Goal: Task Accomplishment & Management: Use online tool/utility

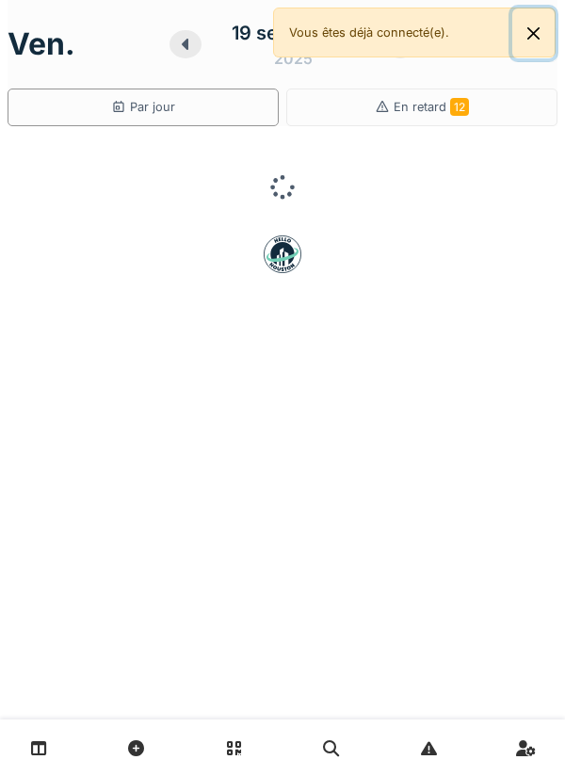
click at [539, 36] on button "Close" at bounding box center [533, 33] width 42 height 50
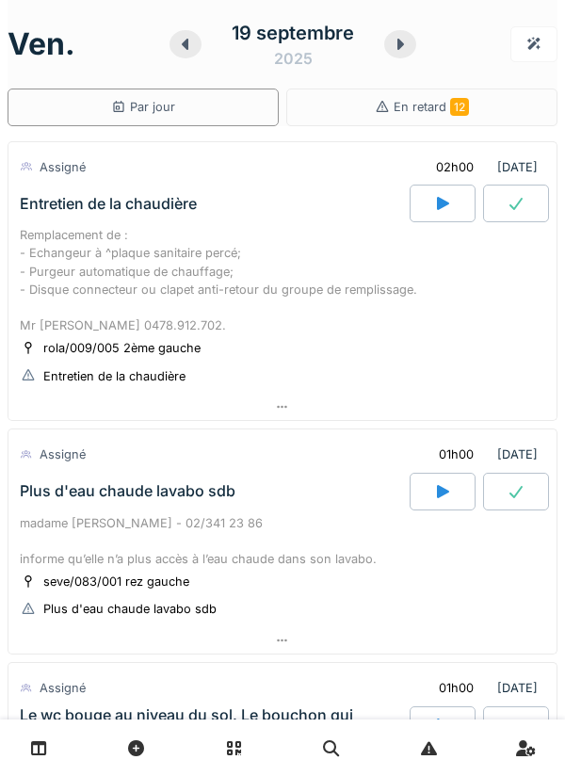
click at [176, 43] on icon at bounding box center [185, 44] width 19 height 15
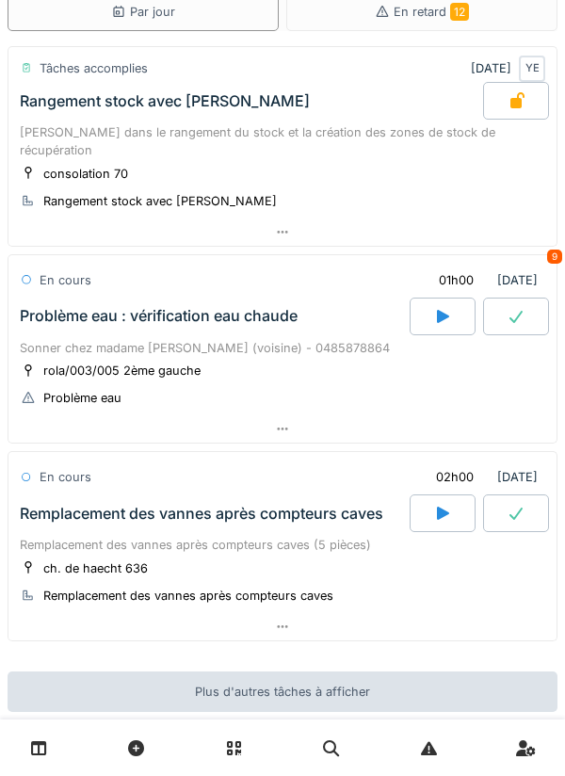
scroll to position [175, 0]
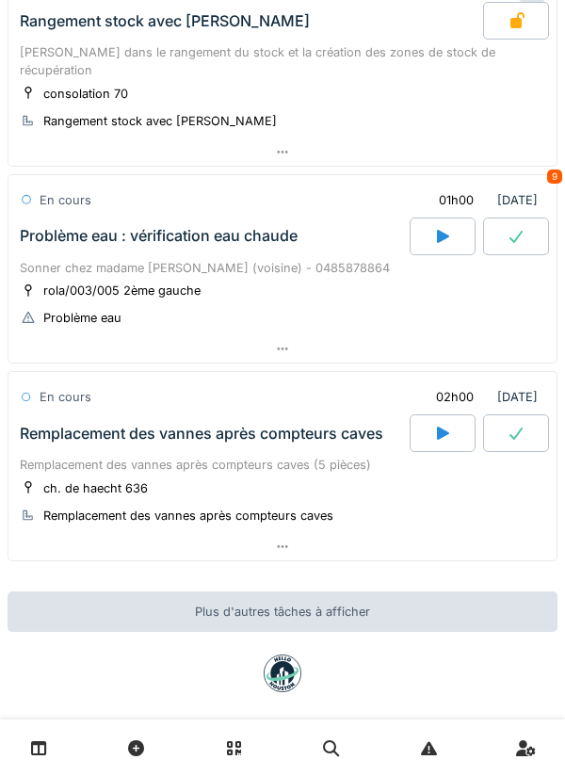
click at [301, 536] on div at bounding box center [282, 546] width 548 height 27
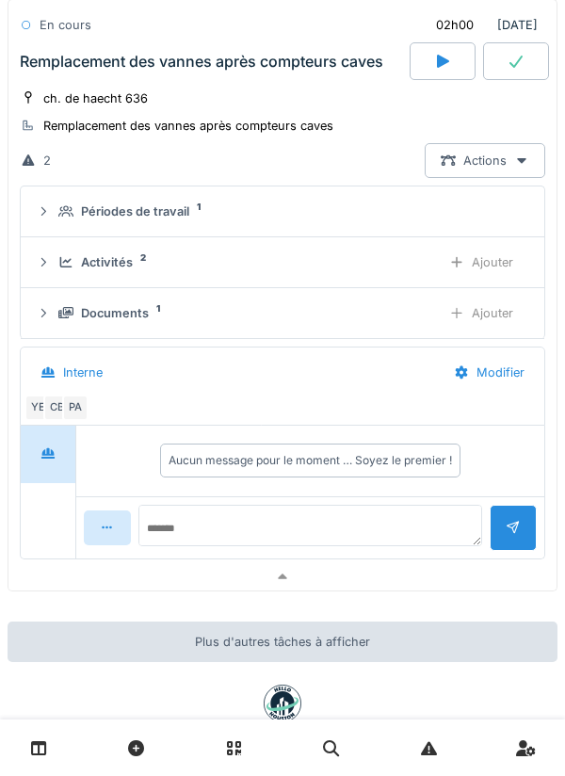
scroll to position [606, 0]
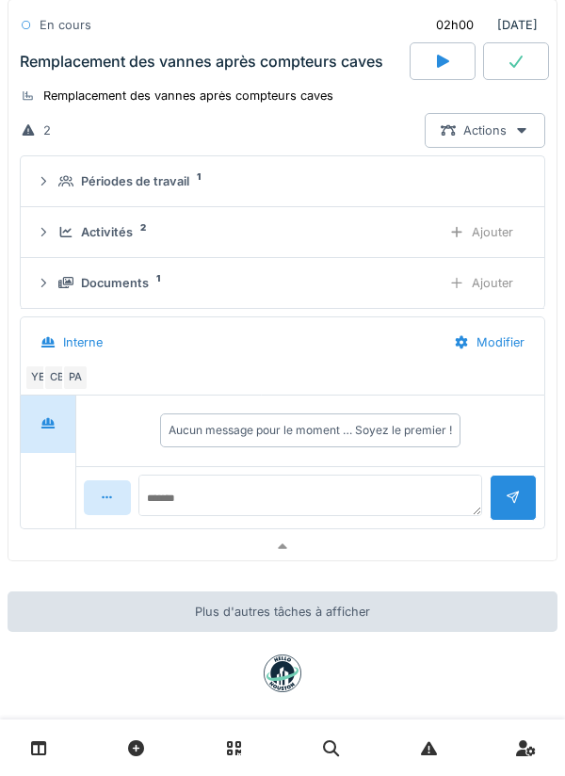
click at [359, 277] on div "Documents 1 Ajouter" at bounding box center [282, 283] width 493 height 35
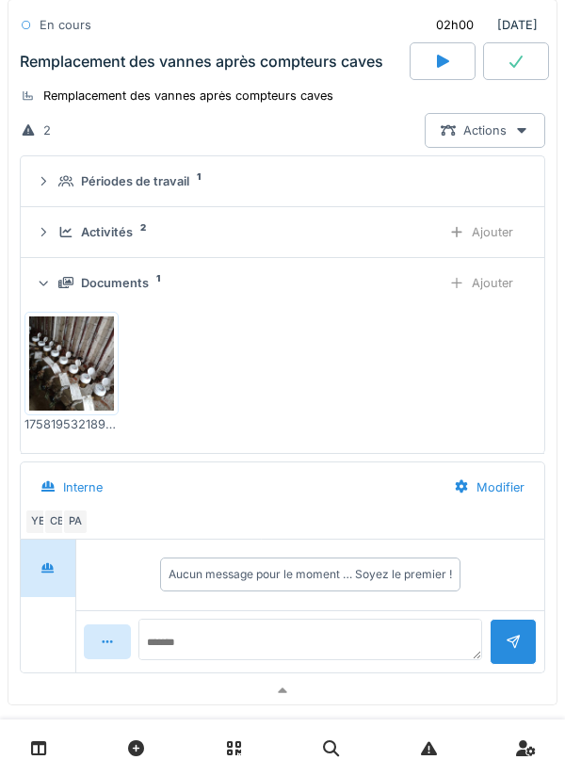
click at [494, 266] on div "Ajouter" at bounding box center [481, 283] width 96 height 35
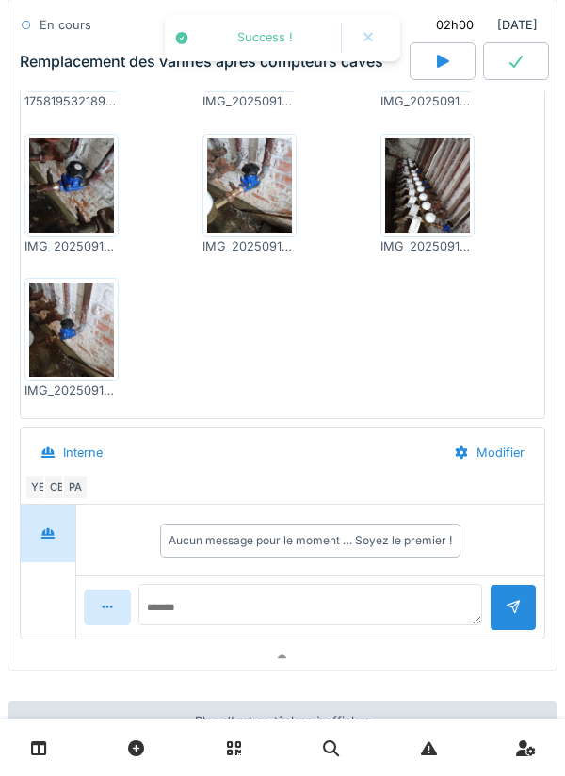
scroll to position [950, 0]
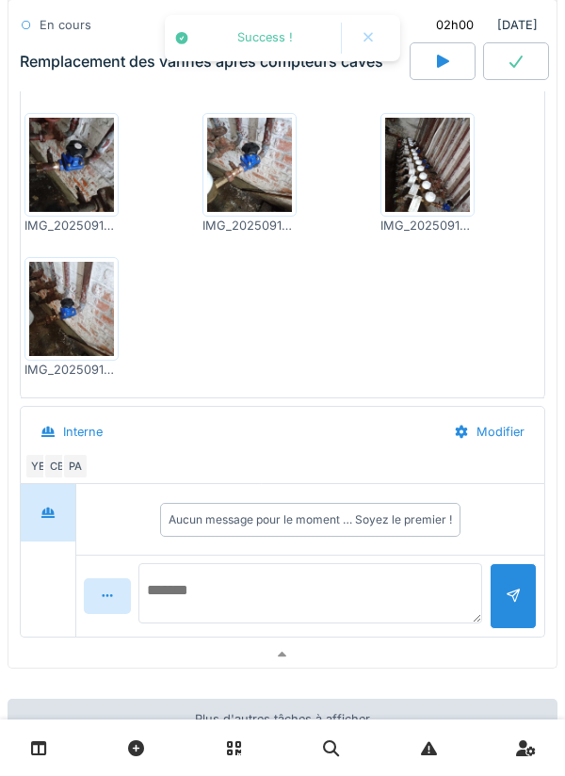
click at [334, 576] on textarea at bounding box center [310, 593] width 344 height 60
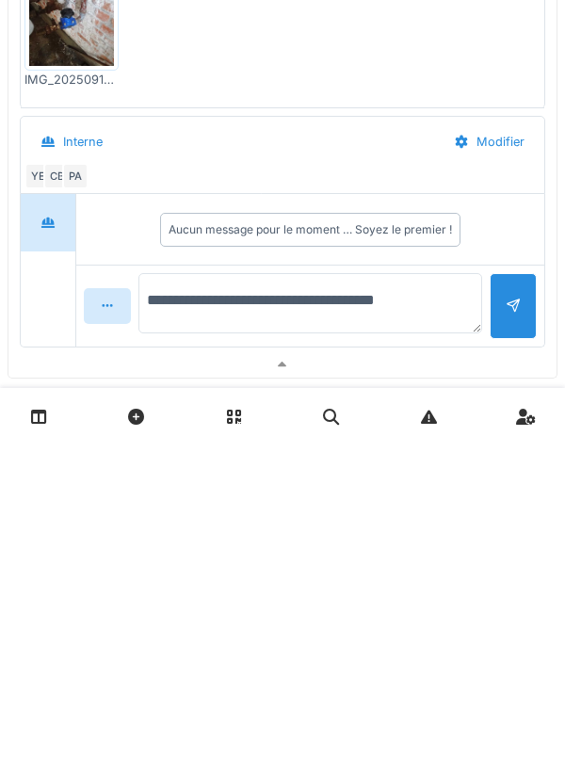
scroll to position [1058, 0]
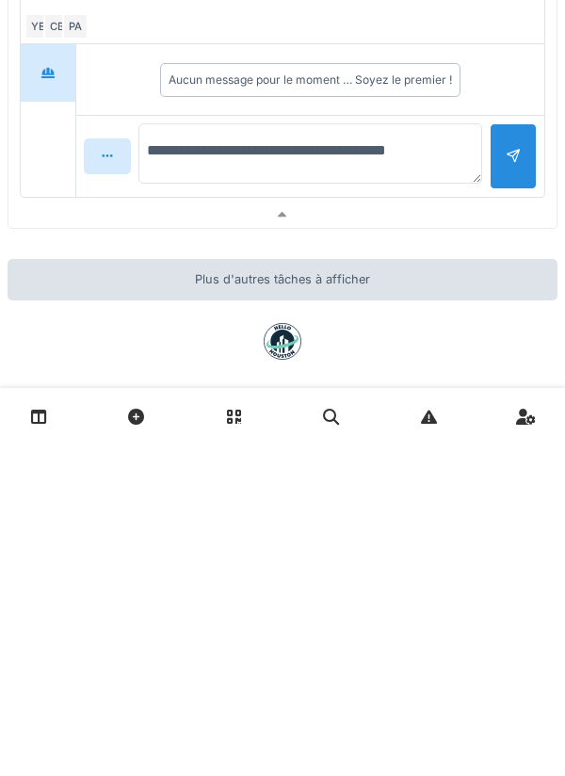
type textarea "**********"
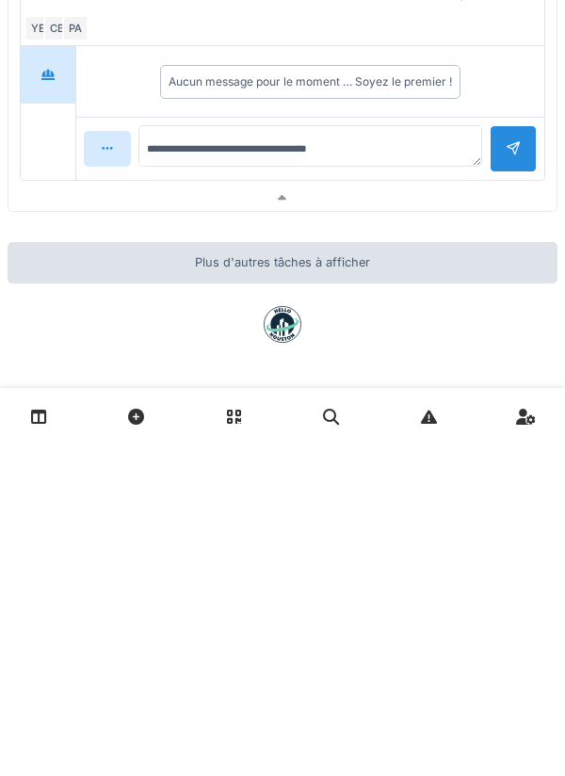
click at [508, 459] on div at bounding box center [513, 480] width 47 height 46
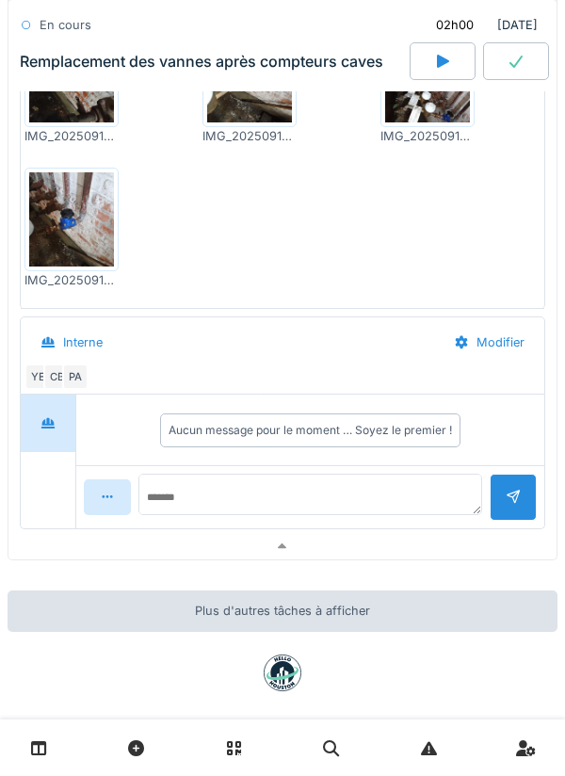
scroll to position [1043, 0]
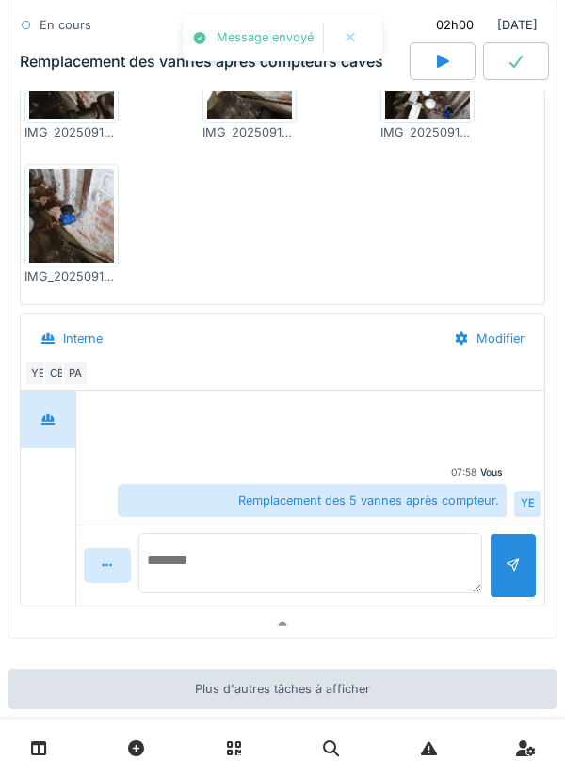
click at [423, 534] on textarea at bounding box center [310, 563] width 344 height 60
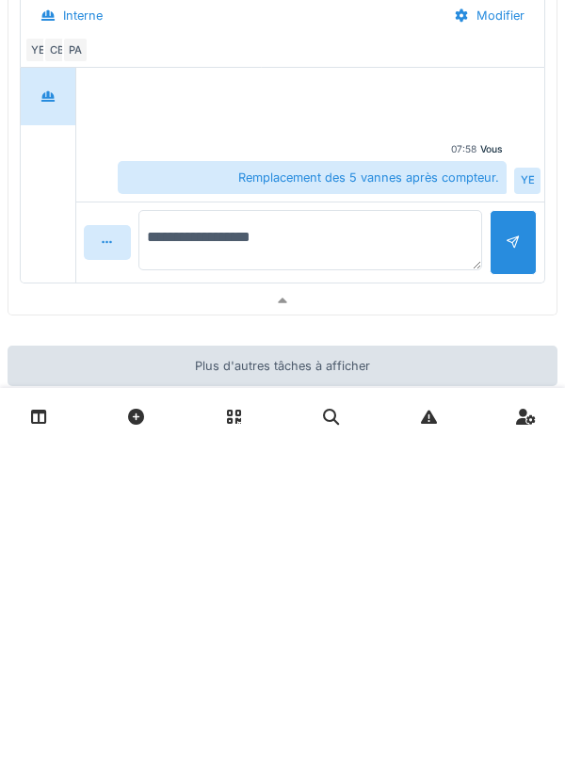
scroll to position [1039, 0]
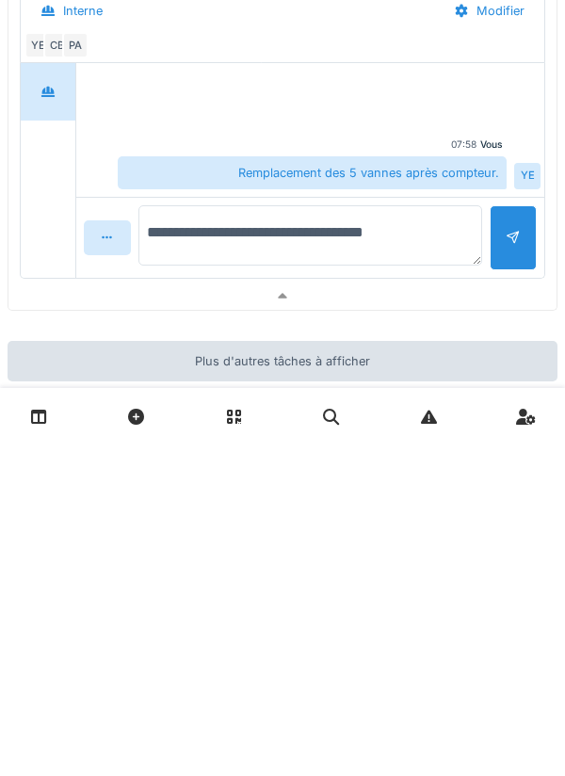
type textarea "**********"
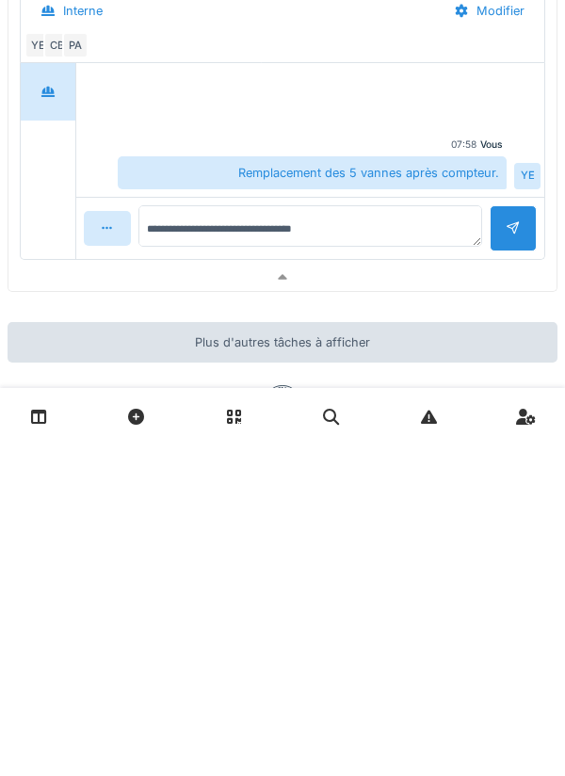
click at [507, 551] on div at bounding box center [513, 560] width 15 height 18
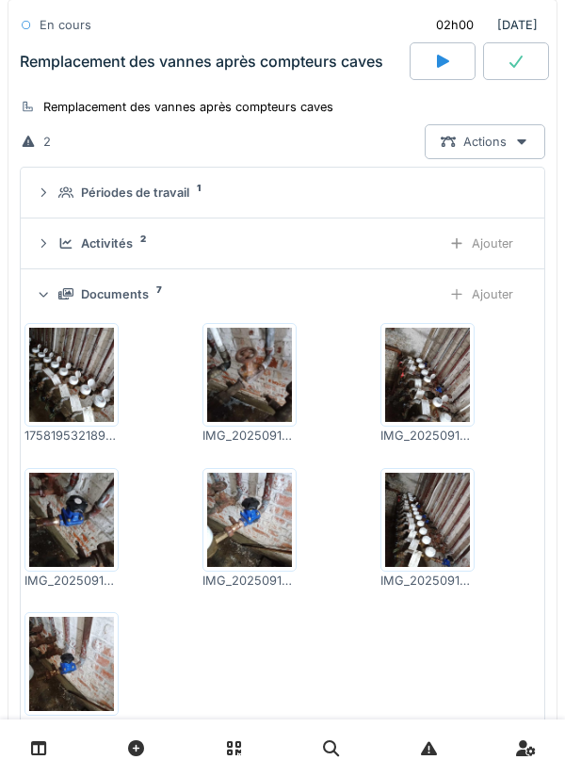
scroll to position [573, 0]
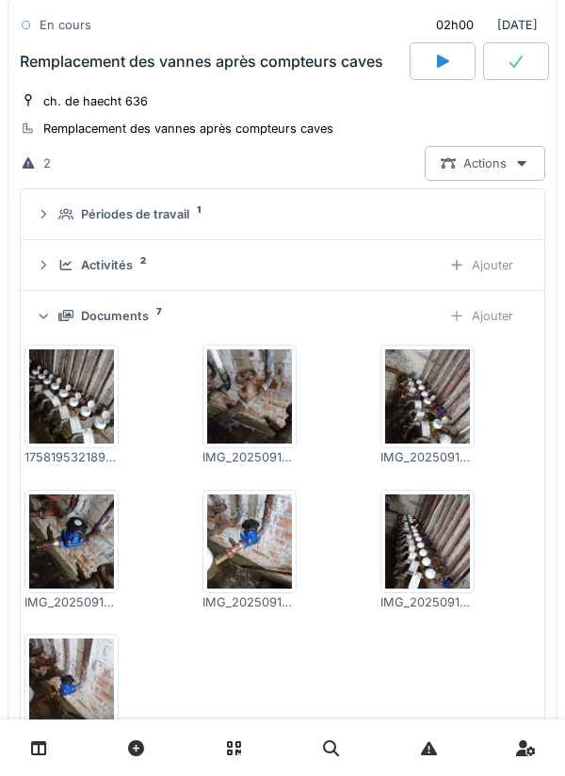
click at [394, 256] on div "Activités 2" at bounding box center [241, 265] width 367 height 18
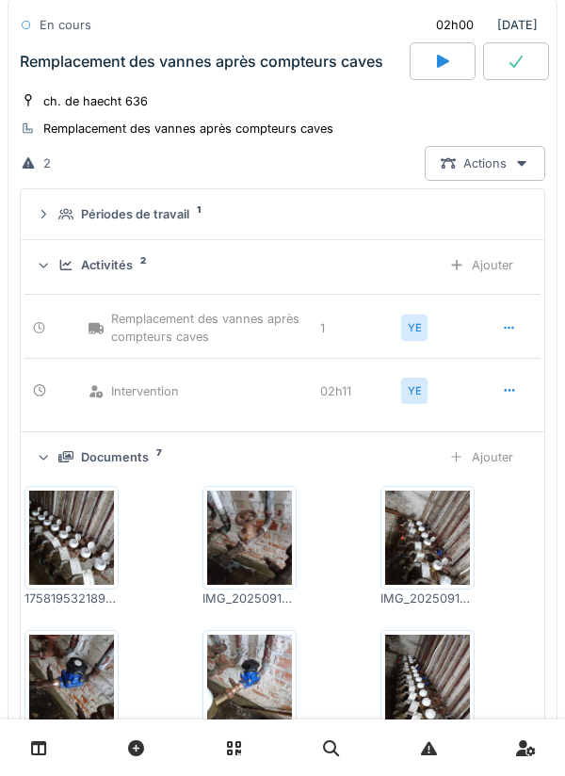
click at [419, 256] on div "Activités 2" at bounding box center [241, 265] width 367 height 18
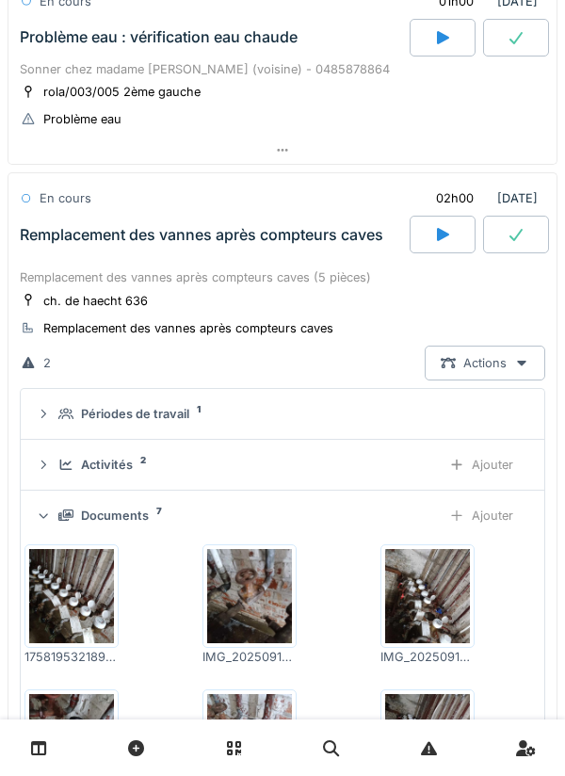
scroll to position [369, 0]
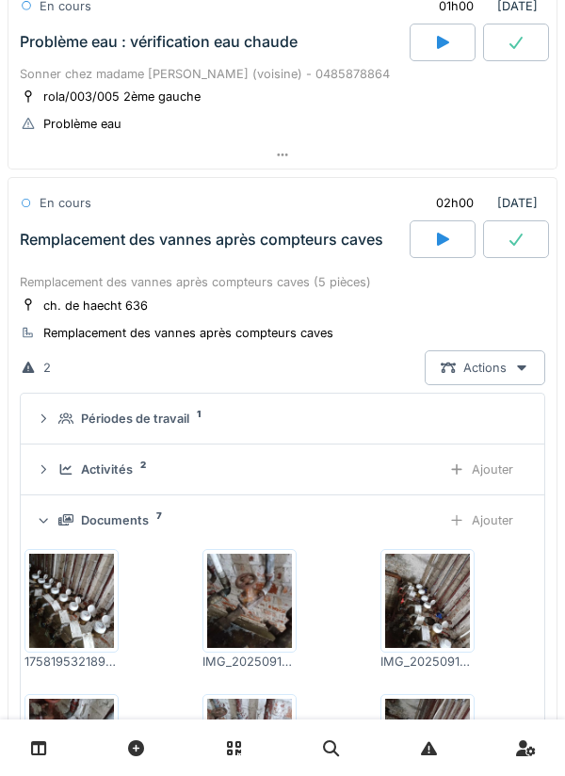
click at [530, 220] on div at bounding box center [516, 239] width 66 height 38
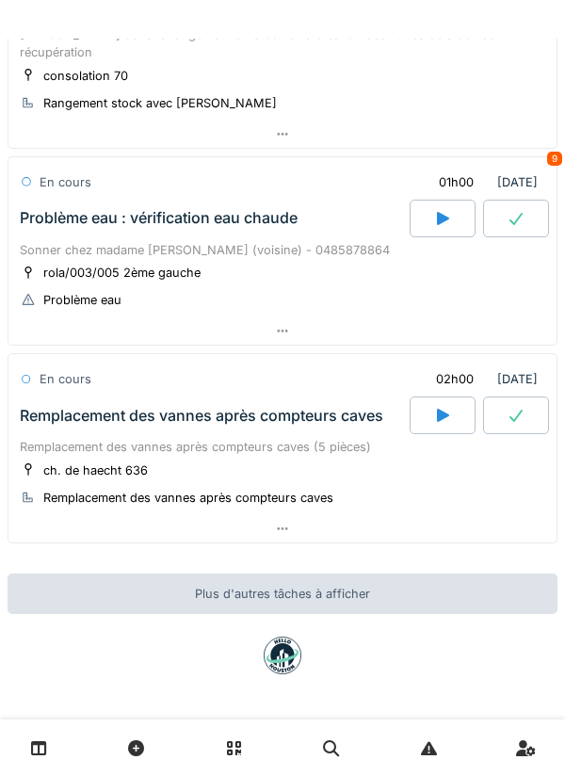
scroll to position [175, 0]
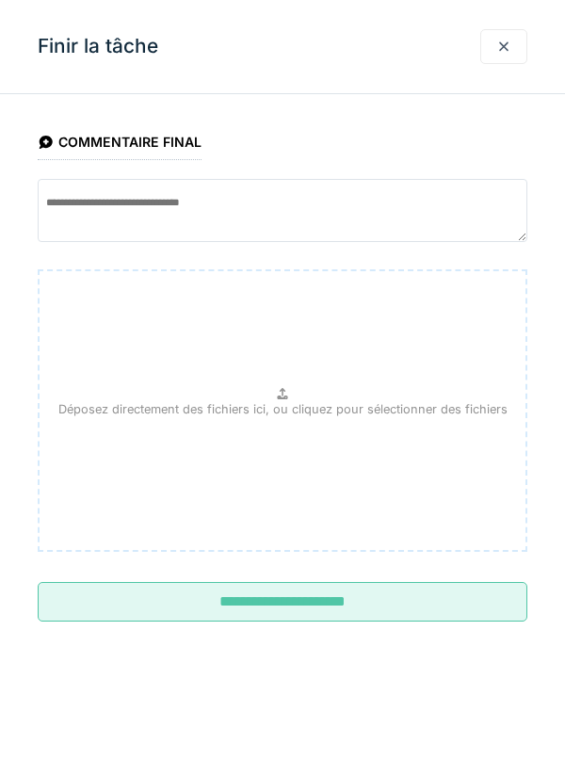
click at [435, 594] on input "**********" at bounding box center [283, 602] width 490 height 40
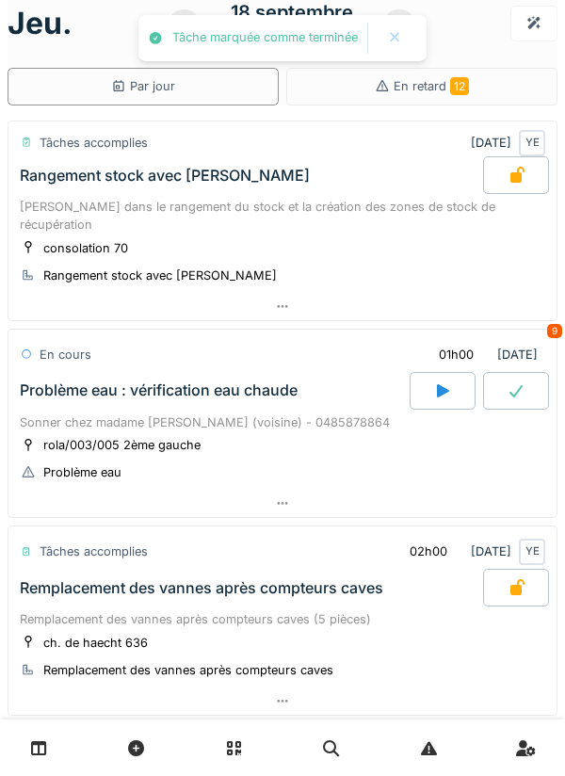
scroll to position [0, 0]
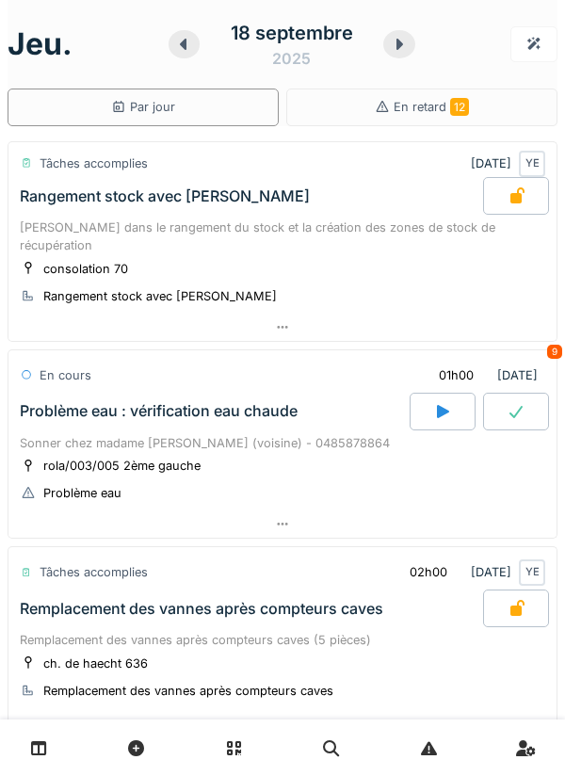
click at [383, 47] on div at bounding box center [399, 44] width 32 height 28
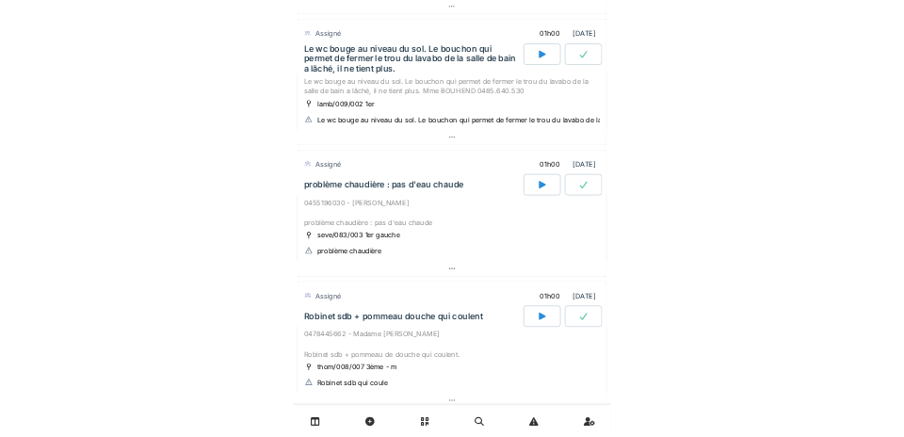
scroll to position [630, 0]
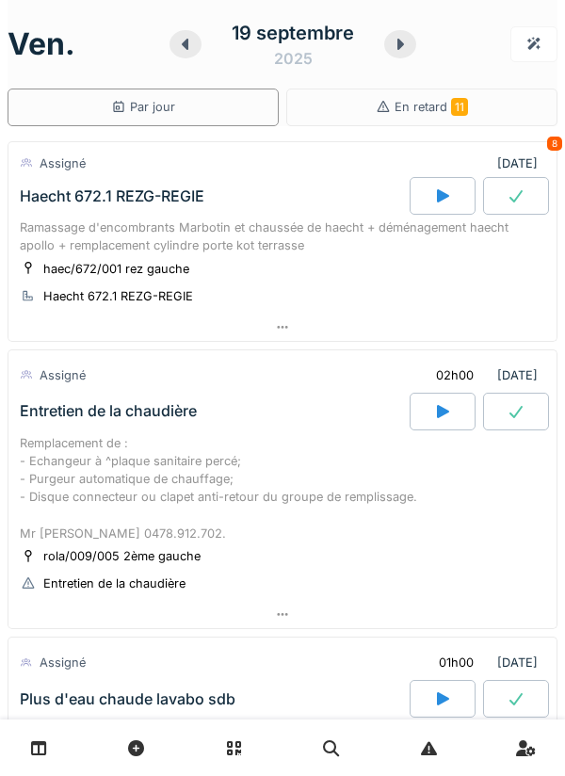
click at [188, 52] on div at bounding box center [185, 44] width 32 height 28
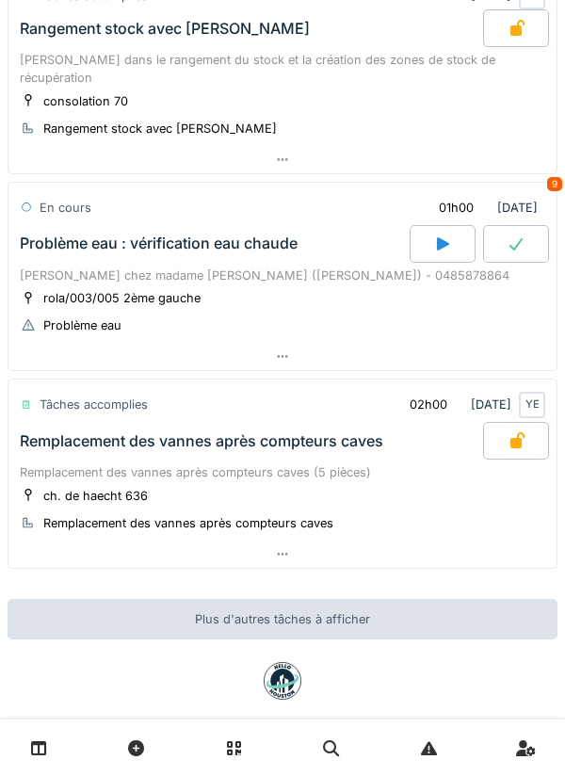
scroll to position [175, 0]
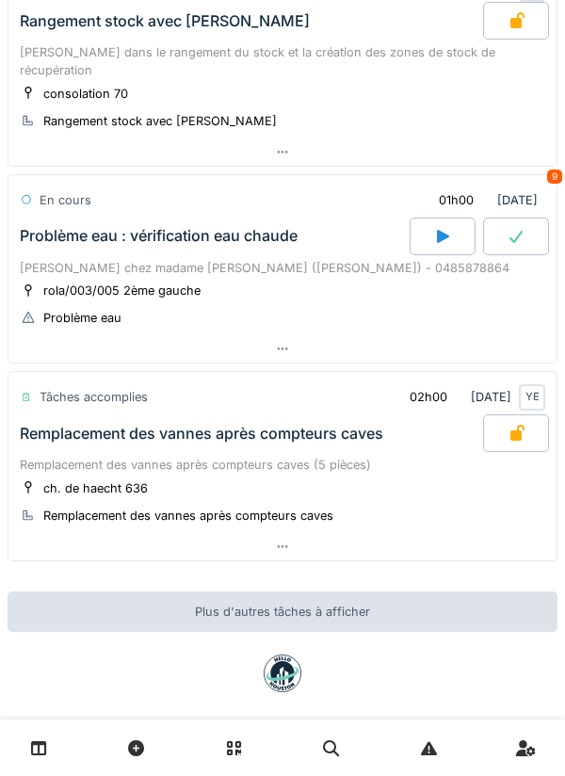
click at [431, 539] on div at bounding box center [282, 546] width 548 height 27
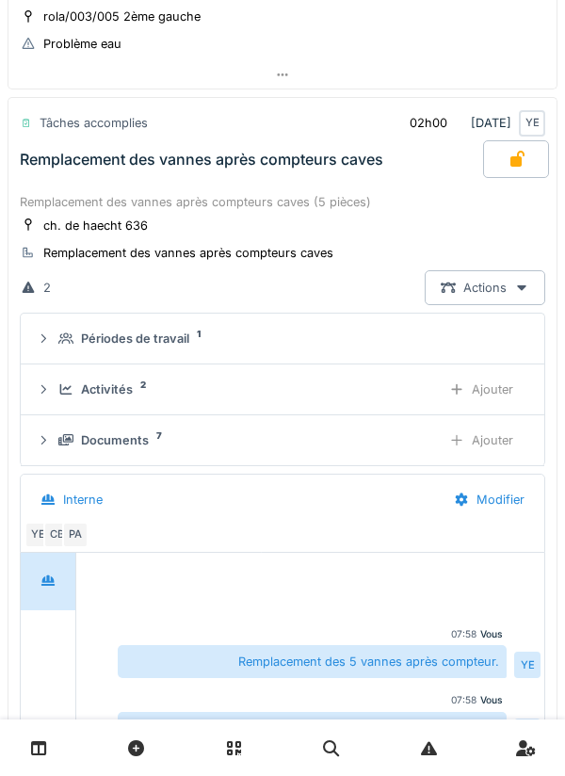
scroll to position [453, 0]
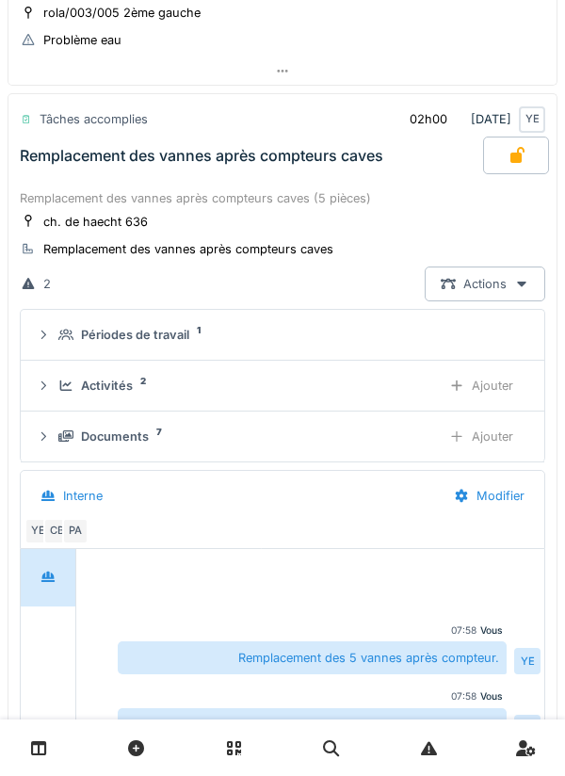
click at [377, 377] on div "Activités 2" at bounding box center [241, 386] width 367 height 18
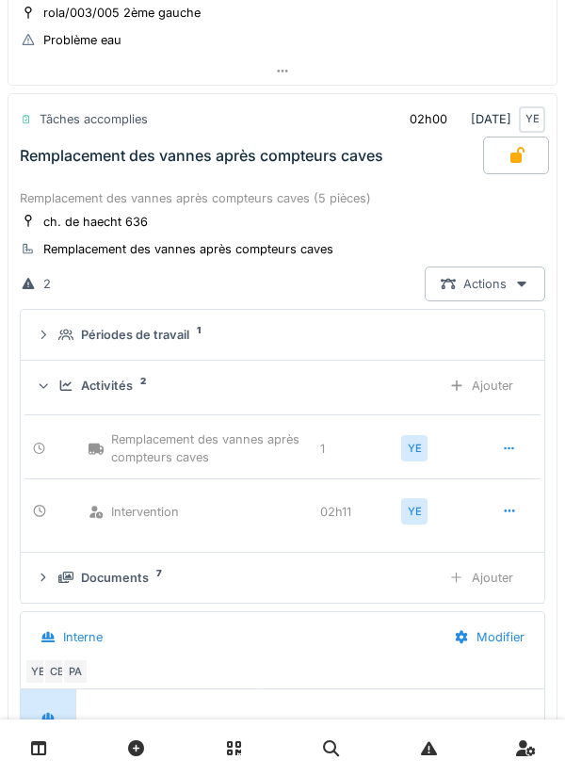
click at [475, 371] on div "Ajouter" at bounding box center [481, 385] width 96 height 35
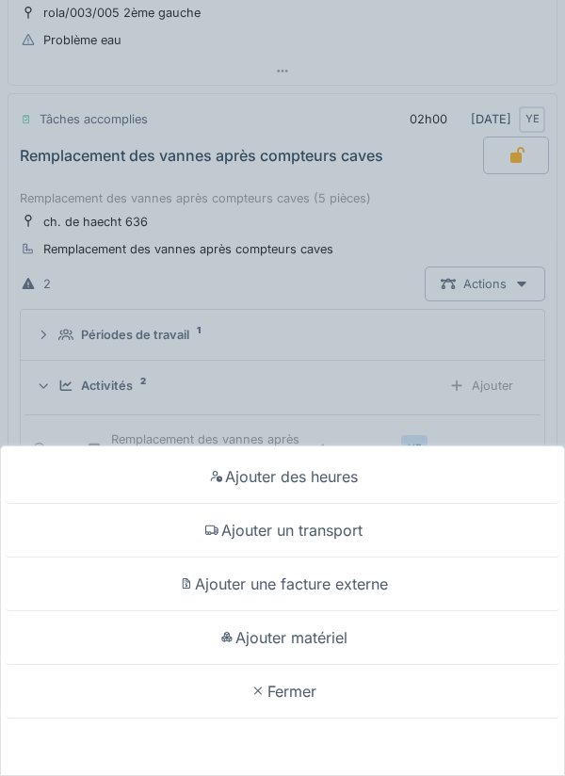
click at [417, 633] on div "Ajouter matériel" at bounding box center [282, 638] width 555 height 54
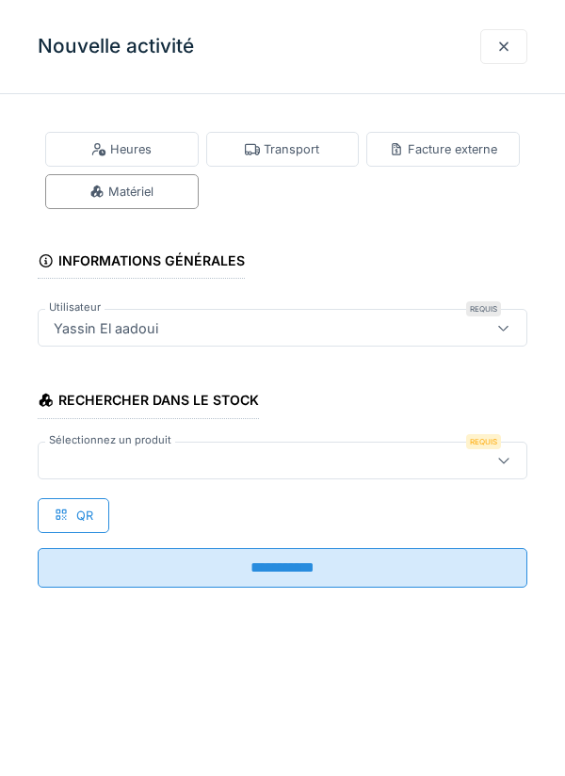
click at [435, 470] on div at bounding box center [251, 460] width 410 height 21
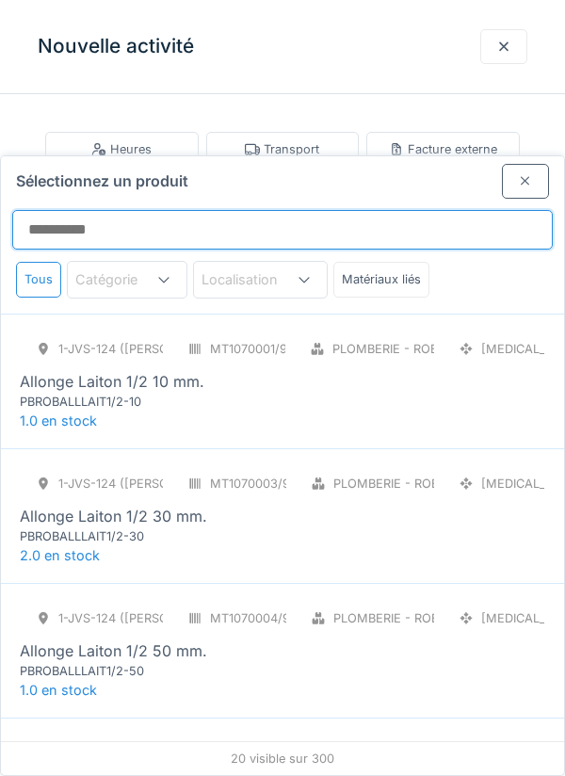
click at [370, 210] on input "Sélectionnez un produit" at bounding box center [282, 230] width 540 height 40
type input "*"
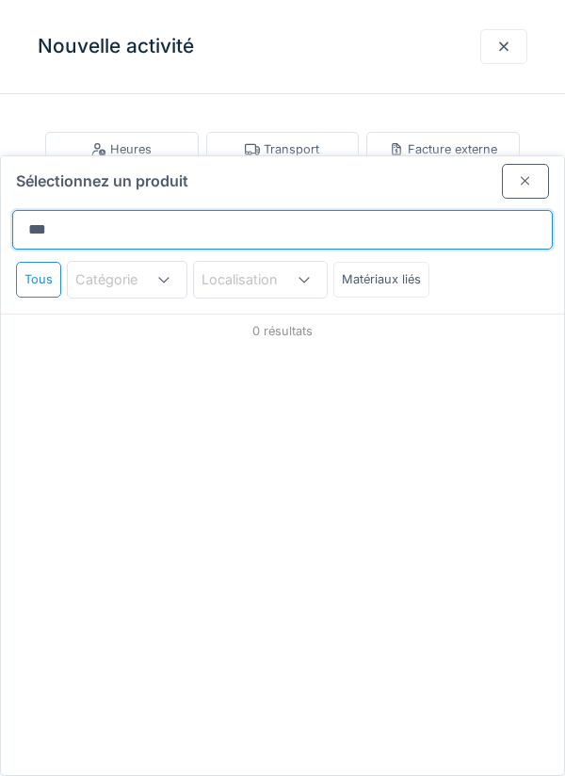
type input "****"
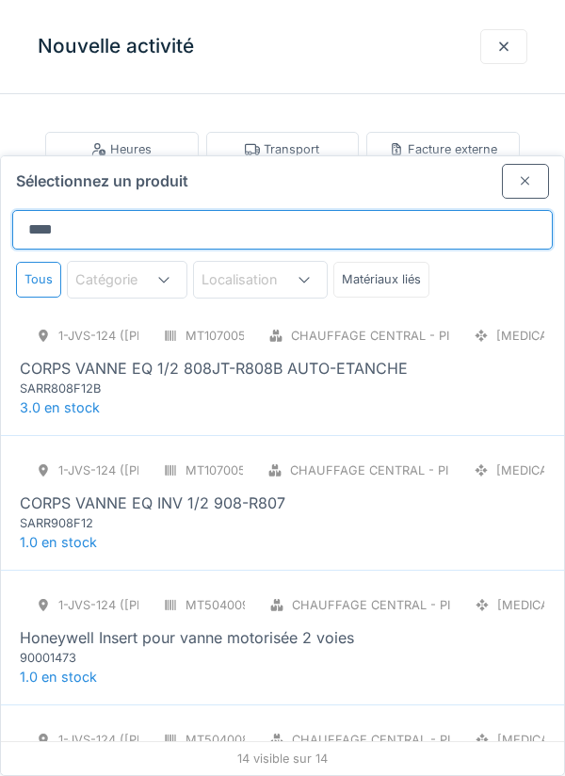
scroll to position [158, 0]
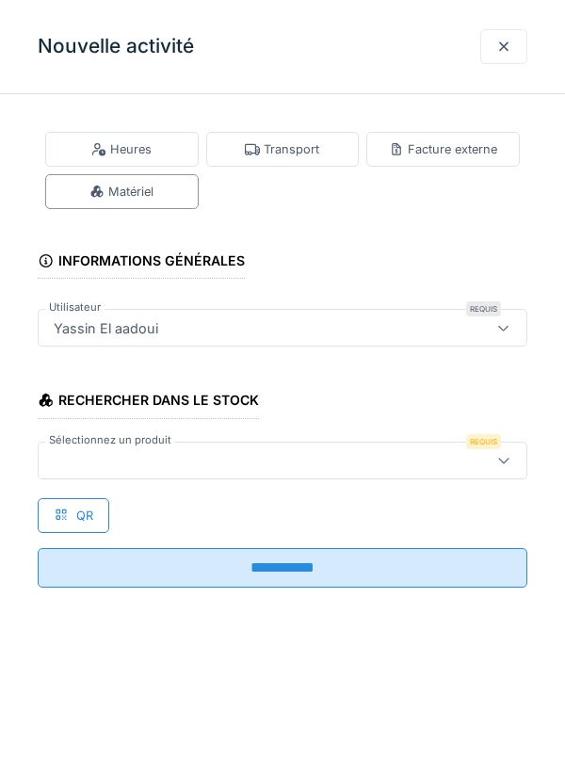
click at [507, 54] on div at bounding box center [503, 47] width 15 height 18
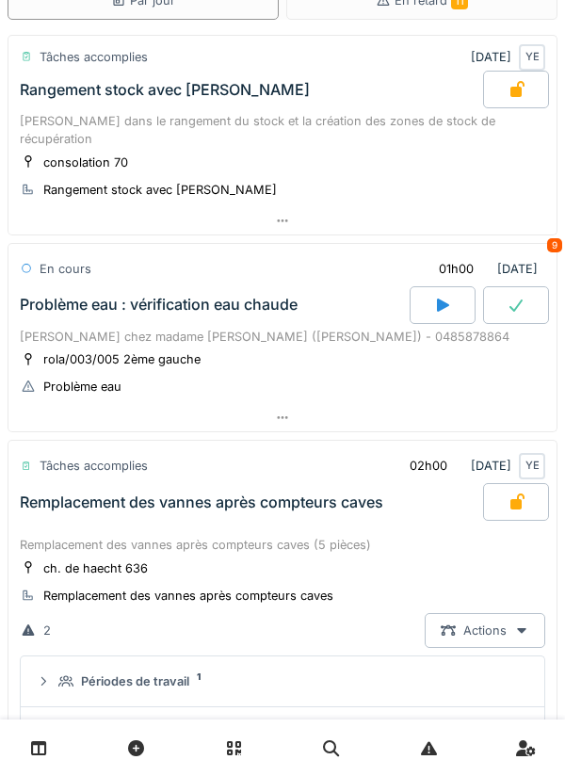
scroll to position [0, 0]
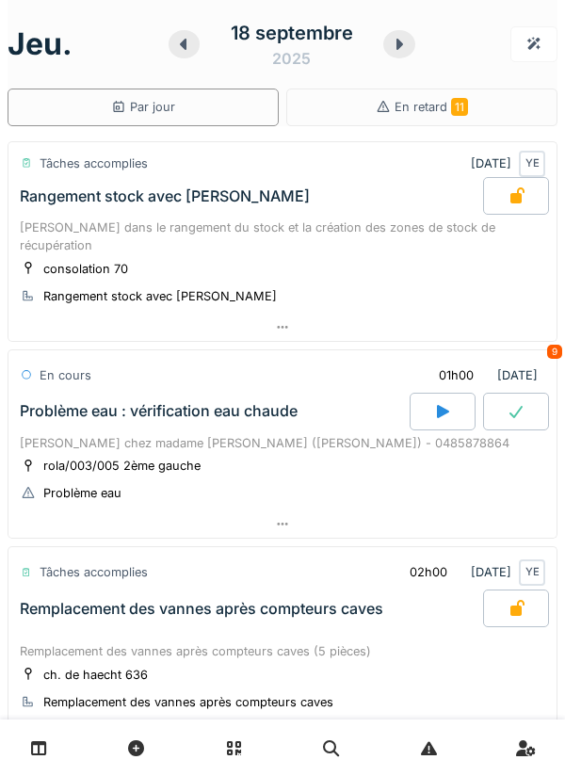
click at [186, 56] on div at bounding box center [185, 44] width 32 height 28
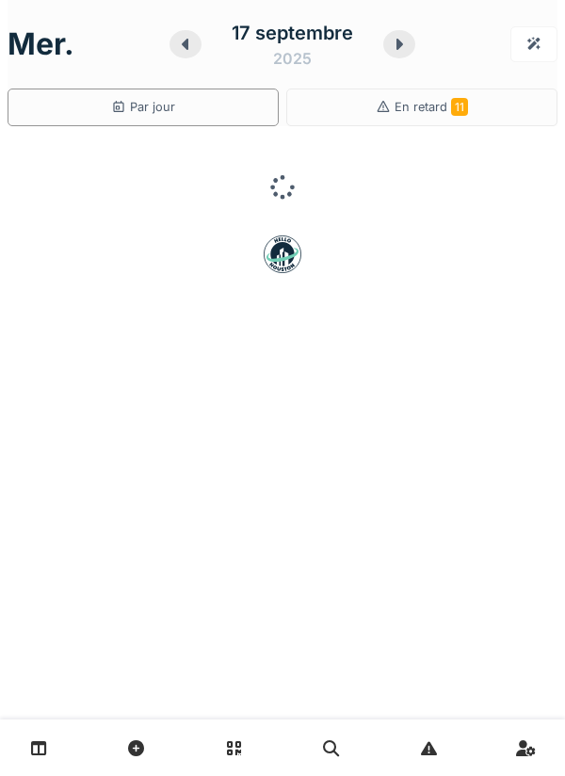
click at [385, 42] on div at bounding box center [399, 44] width 32 height 28
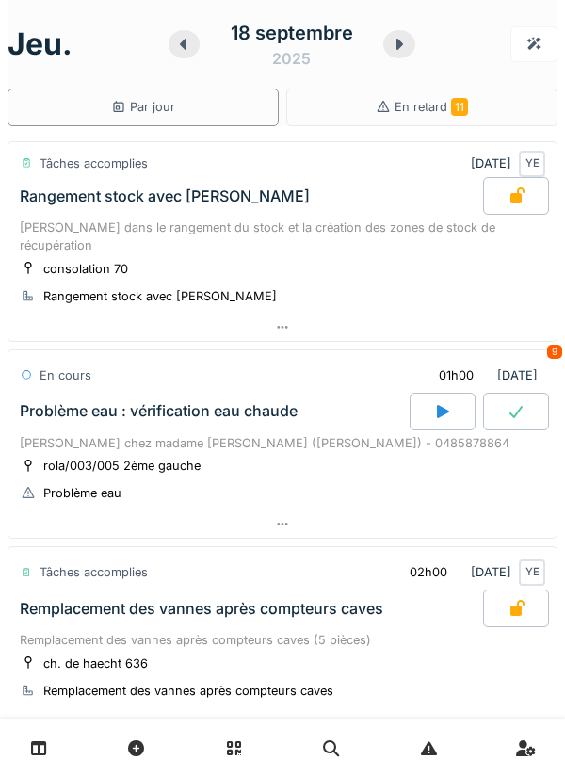
click at [512, 601] on icon at bounding box center [516, 608] width 19 height 15
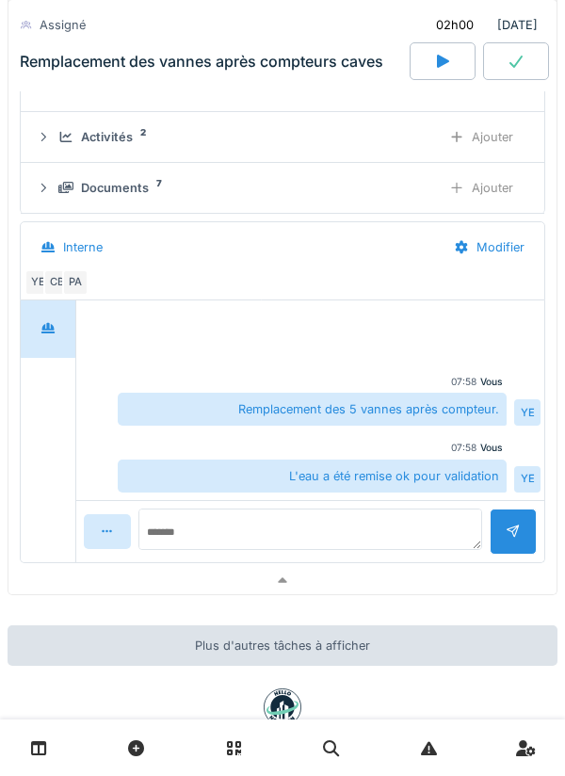
scroll to position [707, 0]
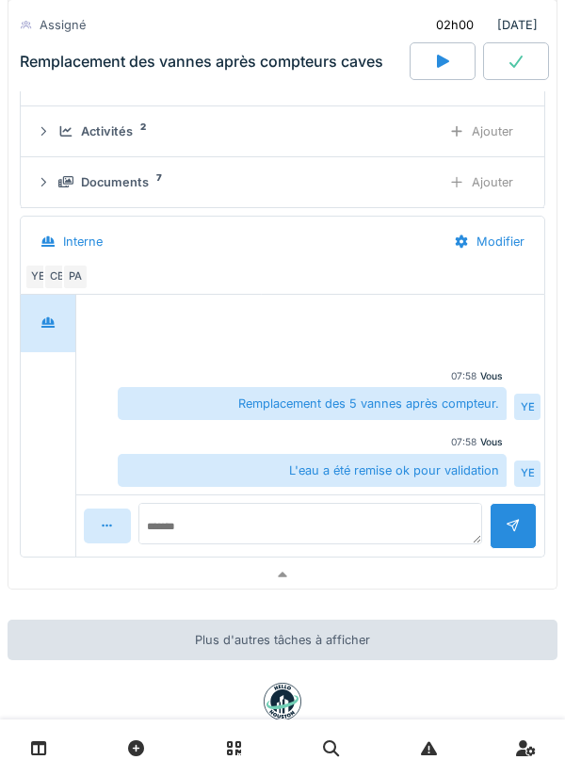
click at [351, 561] on div at bounding box center [282, 574] width 548 height 27
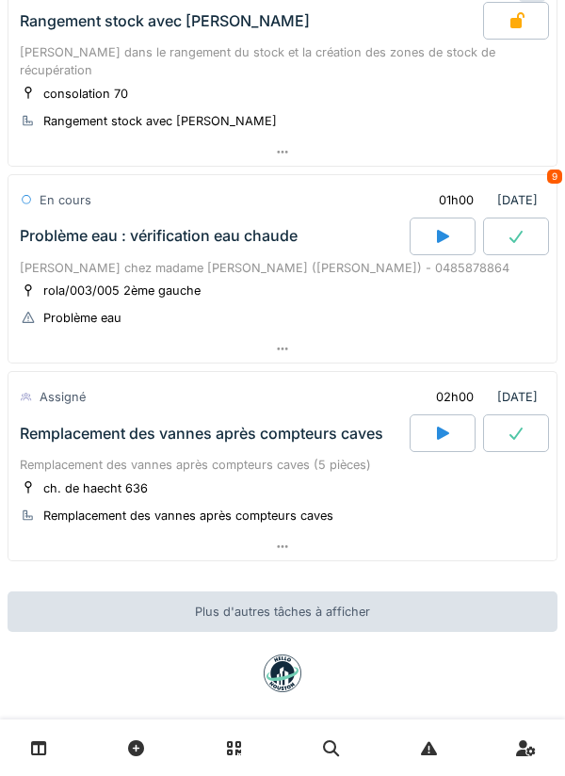
scroll to position [0, 0]
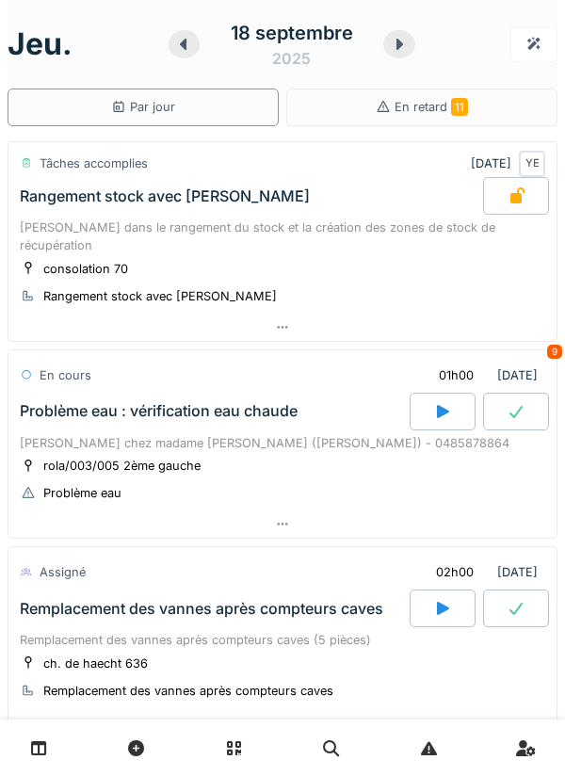
click at [399, 44] on icon at bounding box center [399, 44] width 7 height 11
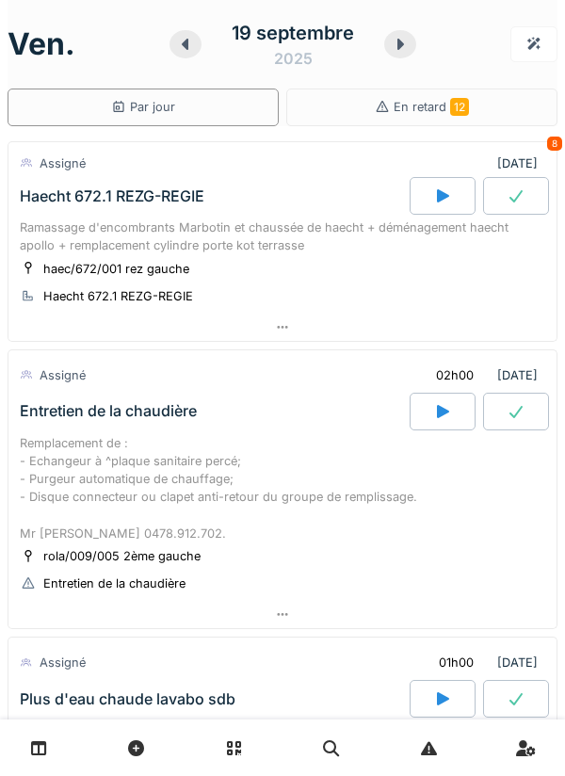
click at [437, 183] on div at bounding box center [443, 196] width 66 height 38
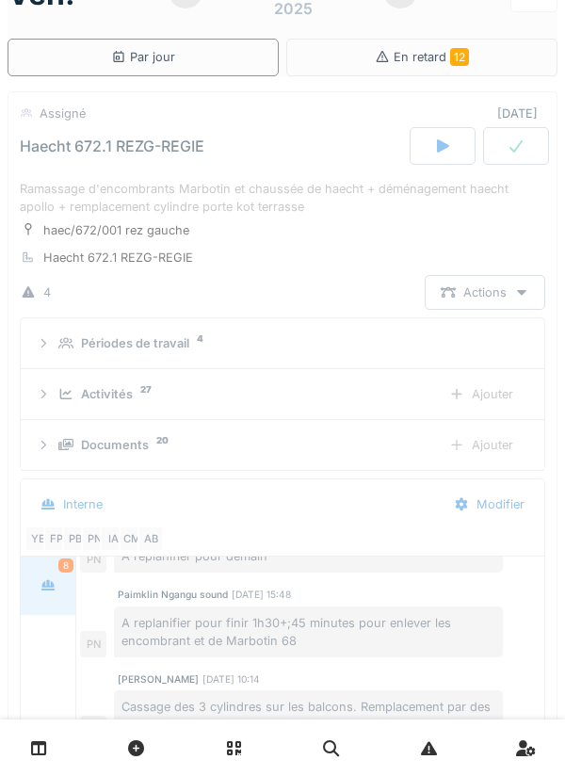
scroll to position [66, 0]
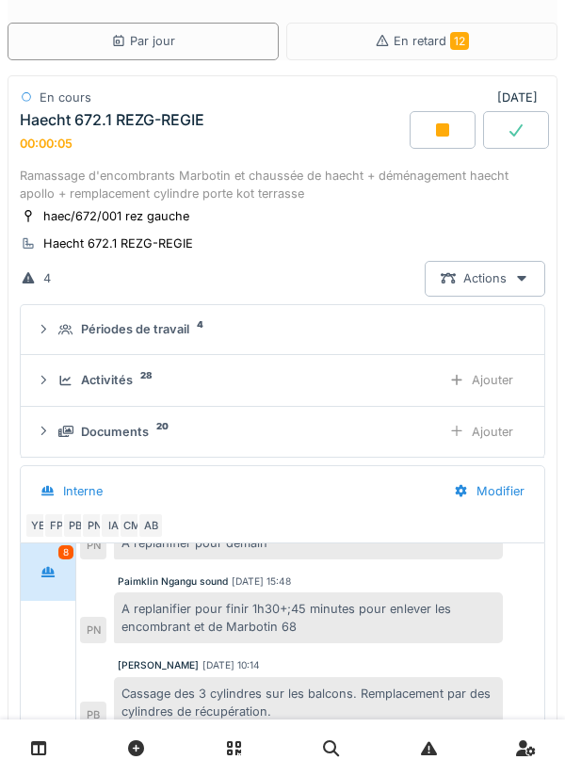
click at [500, 370] on div "Ajouter" at bounding box center [481, 379] width 96 height 35
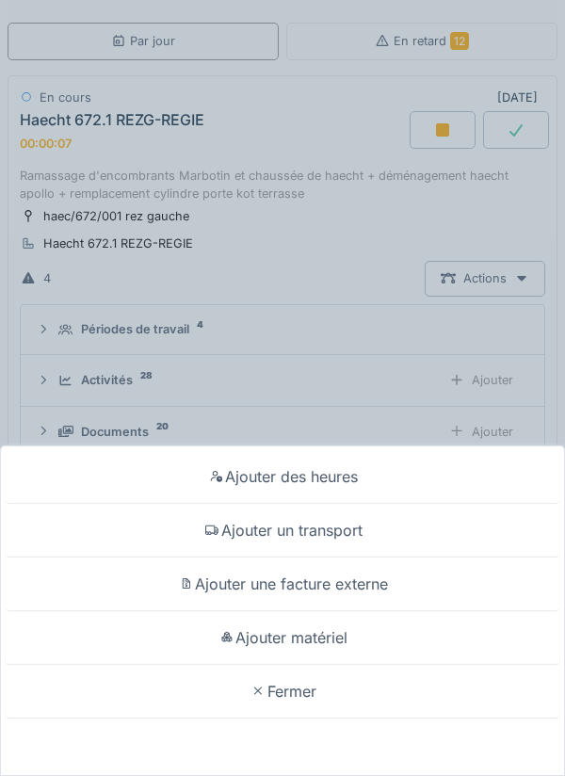
click at [421, 534] on div "Ajouter un transport" at bounding box center [282, 531] width 555 height 54
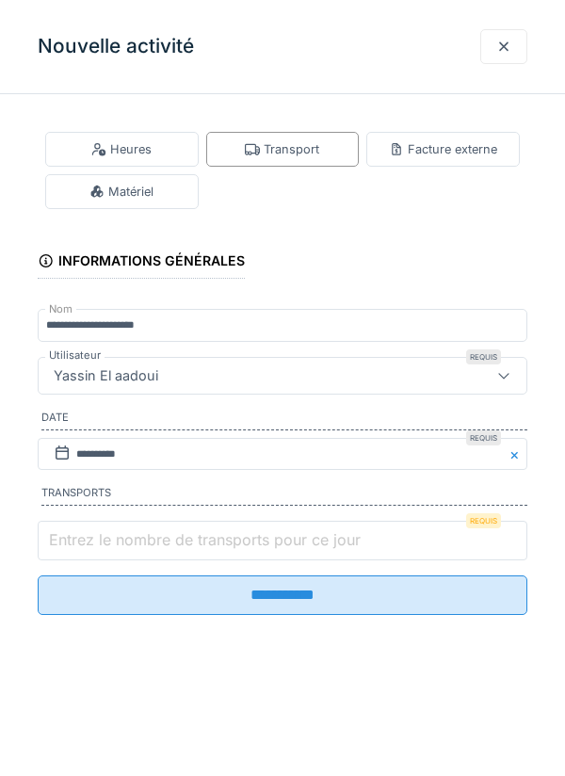
click at [389, 539] on input "Entrez le nombre de transports pour ce jour" at bounding box center [283, 541] width 490 height 40
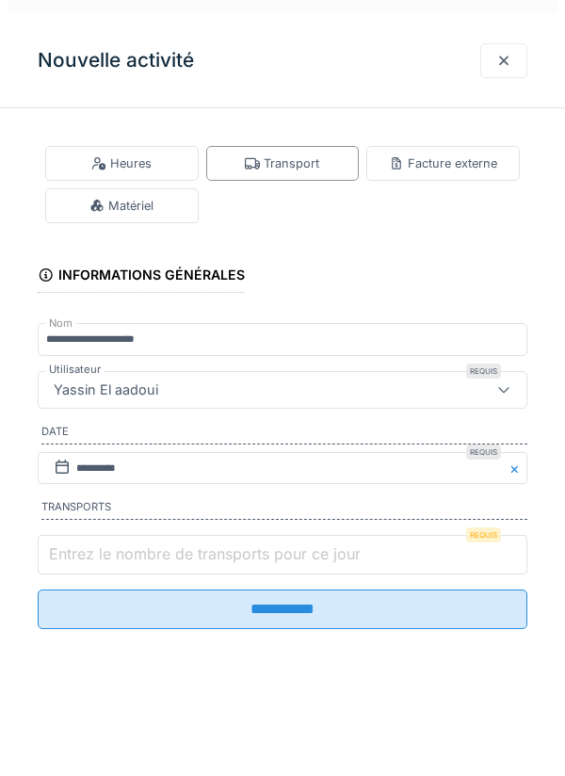
scroll to position [479, 0]
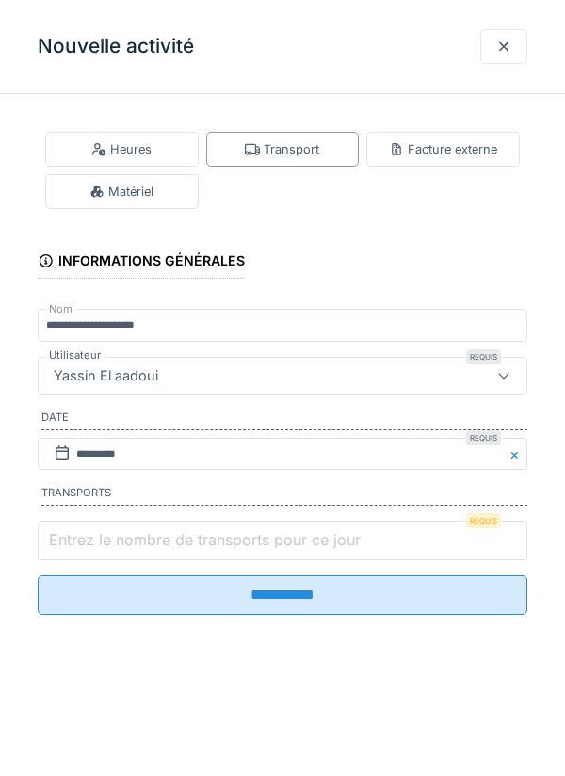
click at [417, 543] on input "Entrez le nombre de transports pour ce jour" at bounding box center [283, 541] width 490 height 40
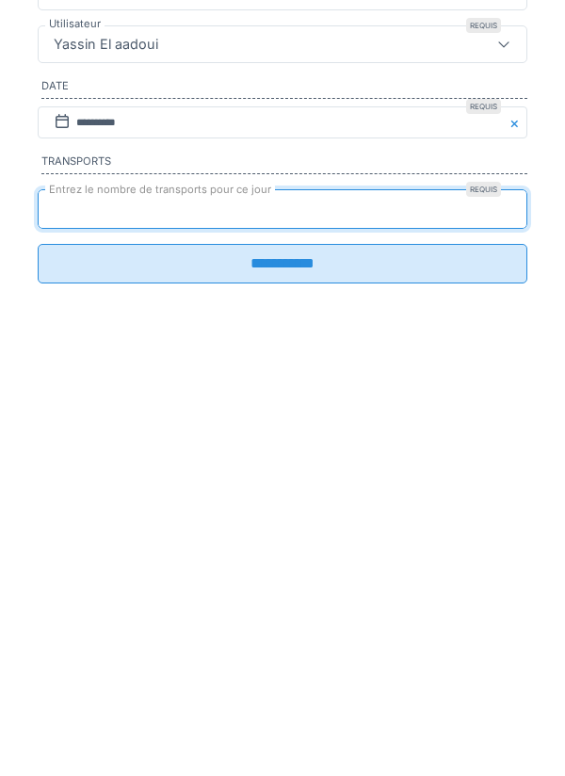
type input "*"
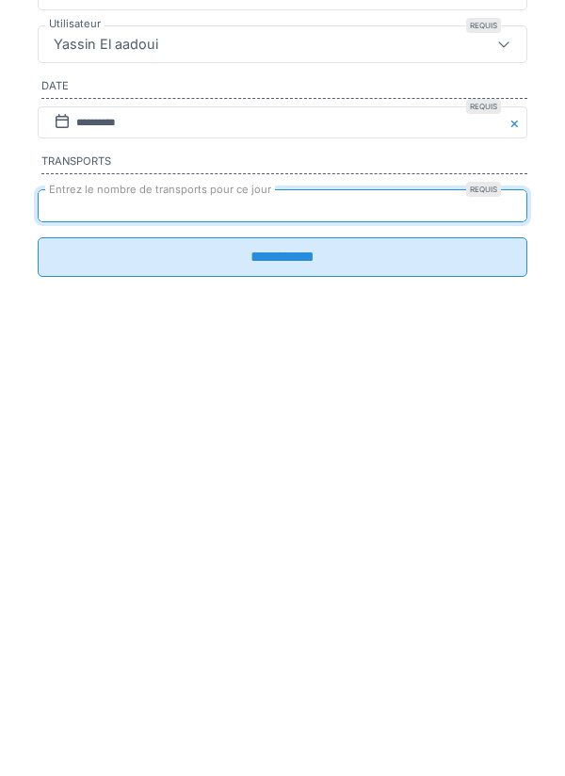
click at [465, 608] on input "**********" at bounding box center [283, 589] width 490 height 40
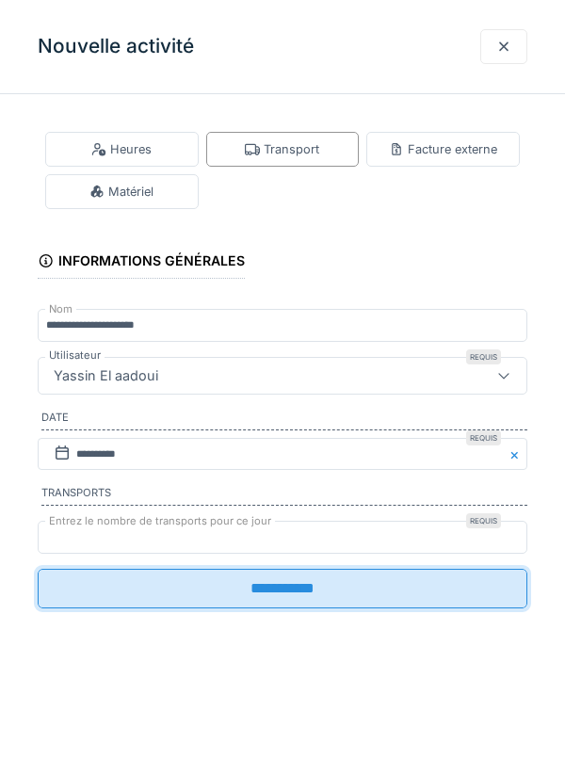
click at [408, 577] on input "**********" at bounding box center [283, 589] width 490 height 40
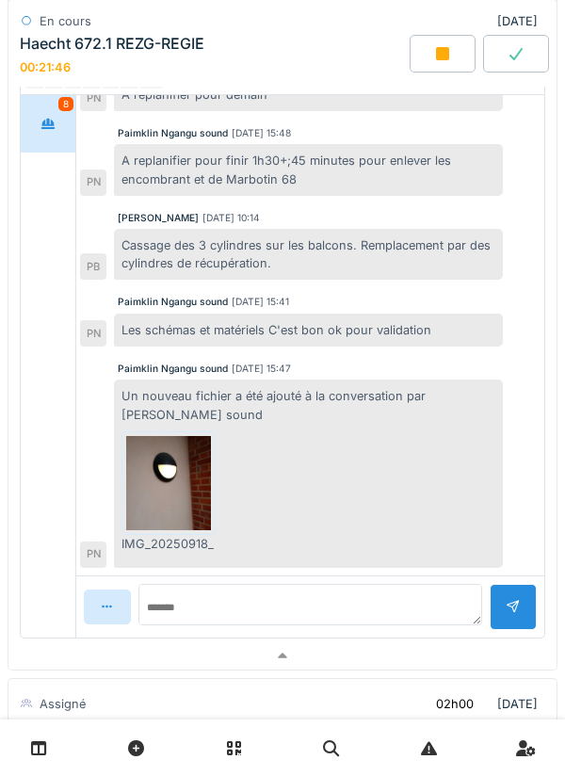
click at [319, 654] on div at bounding box center [282, 655] width 548 height 27
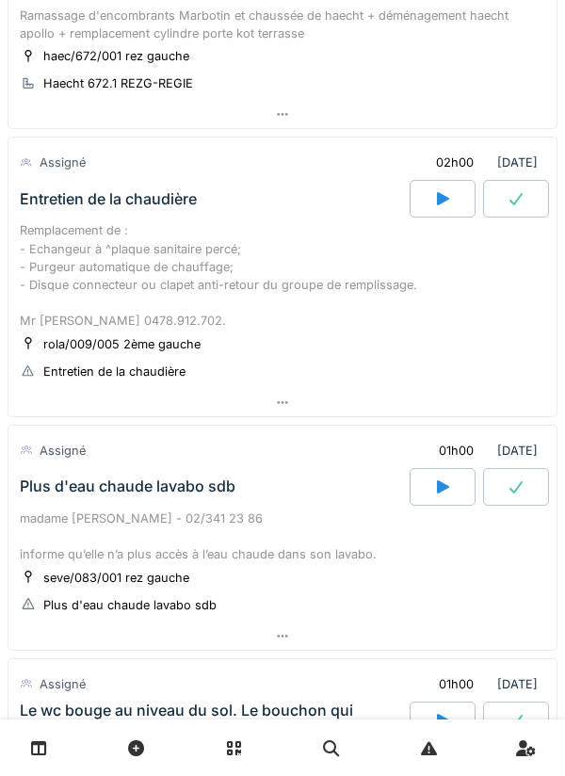
scroll to position [0, 0]
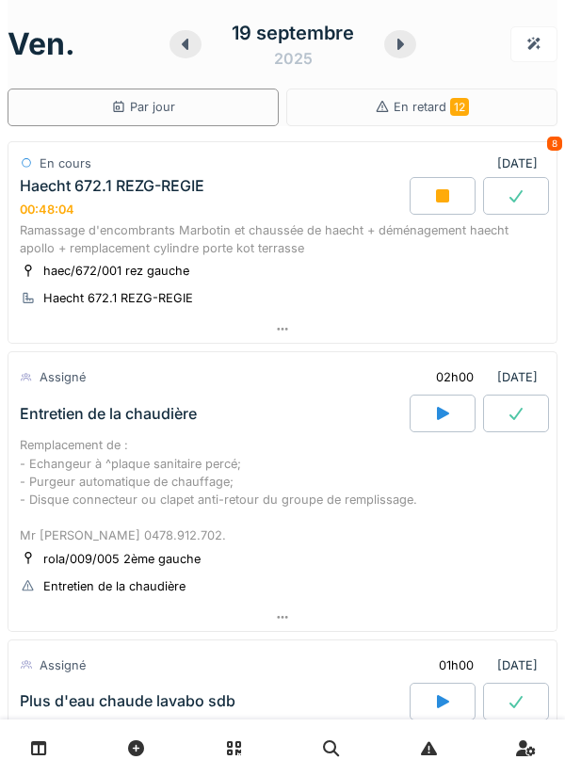
click at [184, 54] on div at bounding box center [185, 44] width 32 height 28
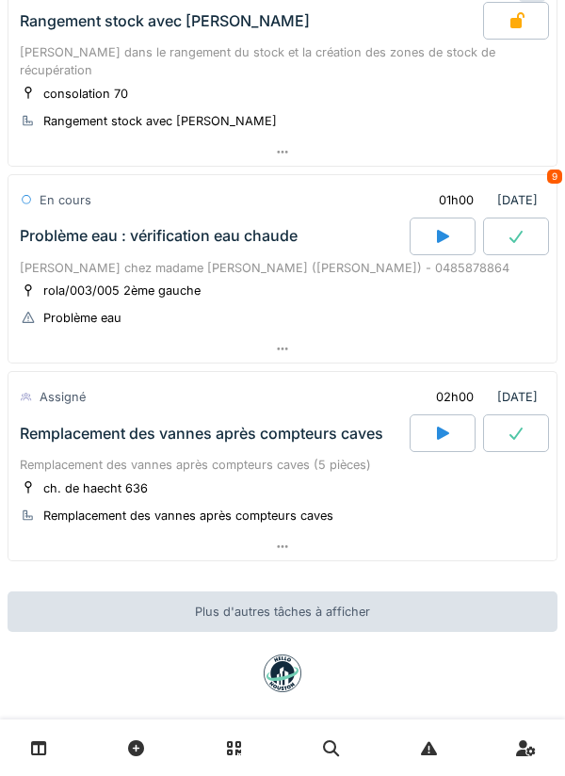
click at [434, 533] on div at bounding box center [282, 546] width 548 height 27
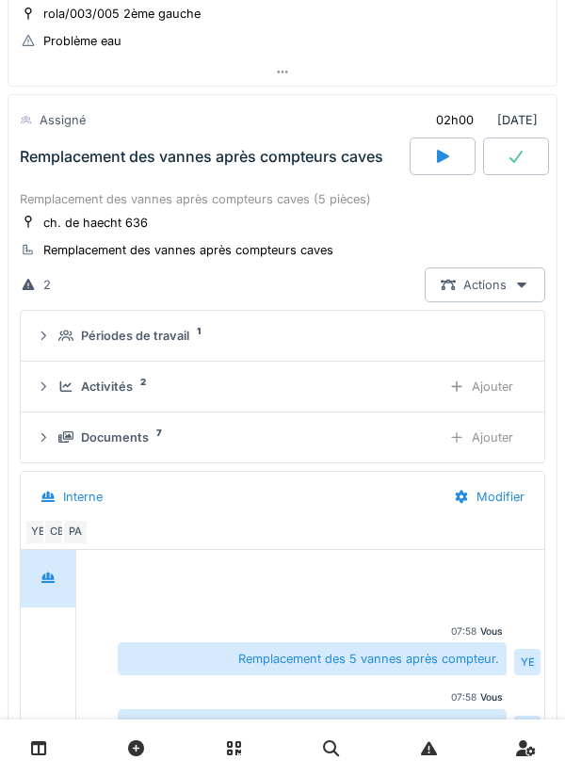
scroll to position [453, 0]
click at [496, 378] on div "Ajouter" at bounding box center [481, 385] width 96 height 35
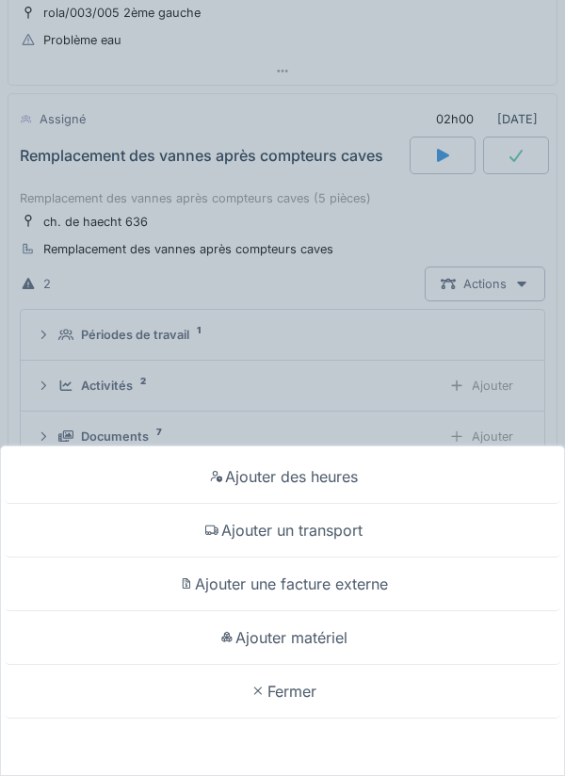
click at [412, 623] on div "Ajouter matériel" at bounding box center [282, 638] width 555 height 54
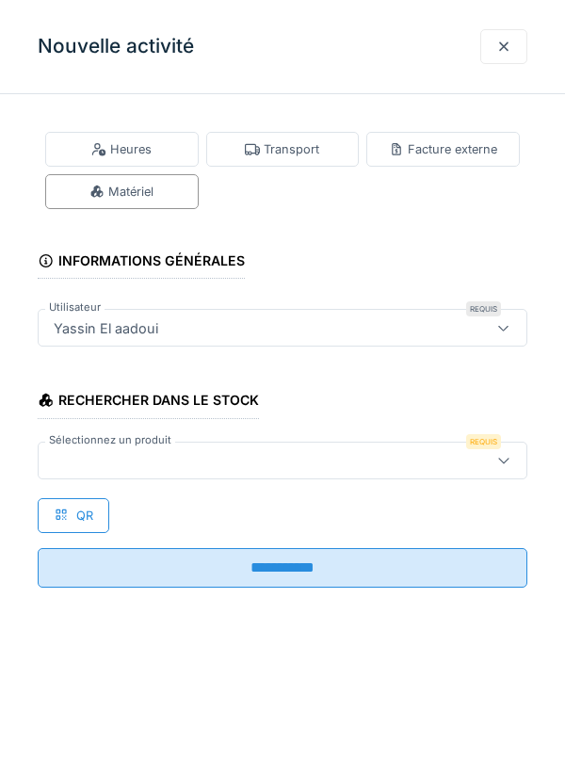
click at [381, 468] on div at bounding box center [251, 460] width 410 height 21
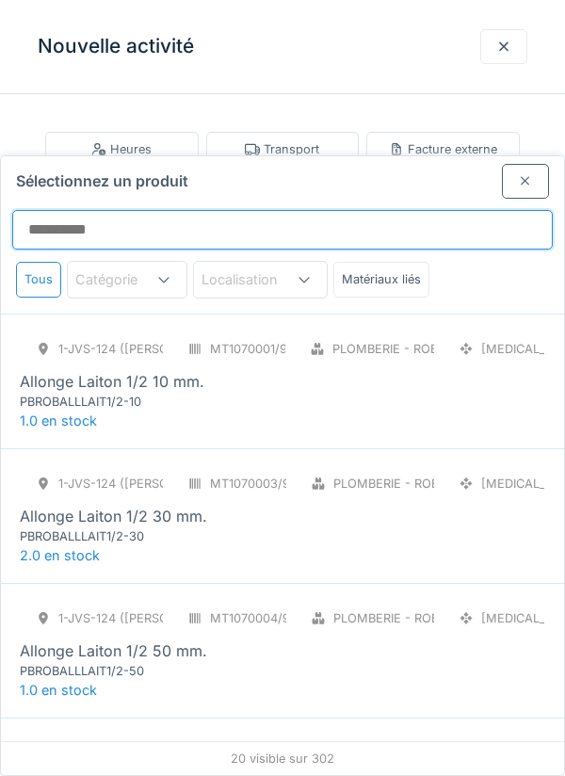
click at [78, 210] on input "Sélectionnez un produit" at bounding box center [282, 230] width 540 height 40
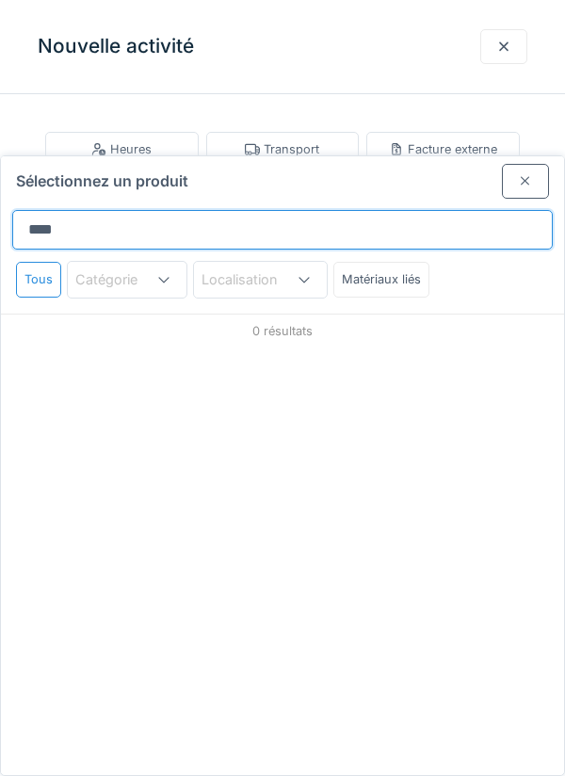
type input "*****"
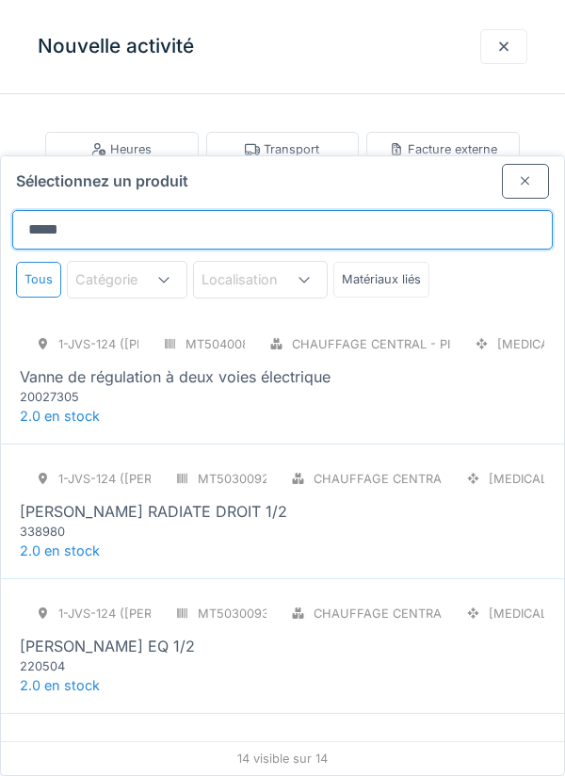
scroll to position [1385, 0]
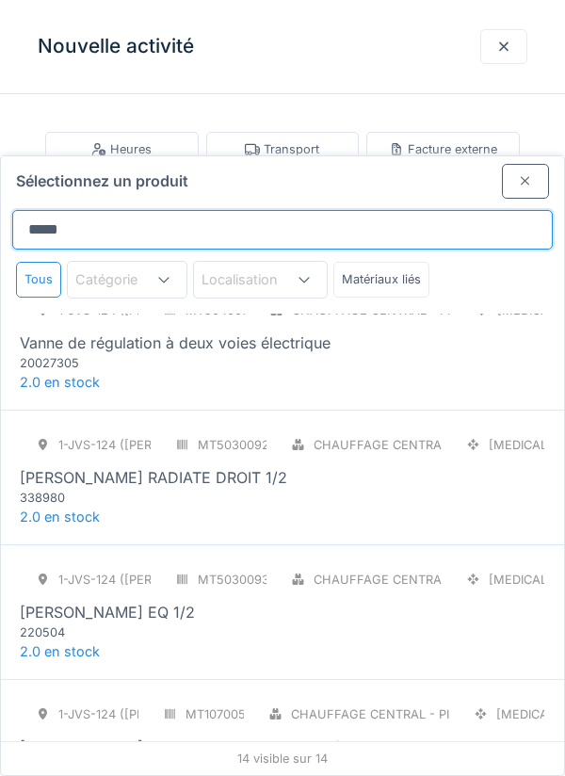
click at [491, 210] on input "*****" at bounding box center [282, 230] width 540 height 40
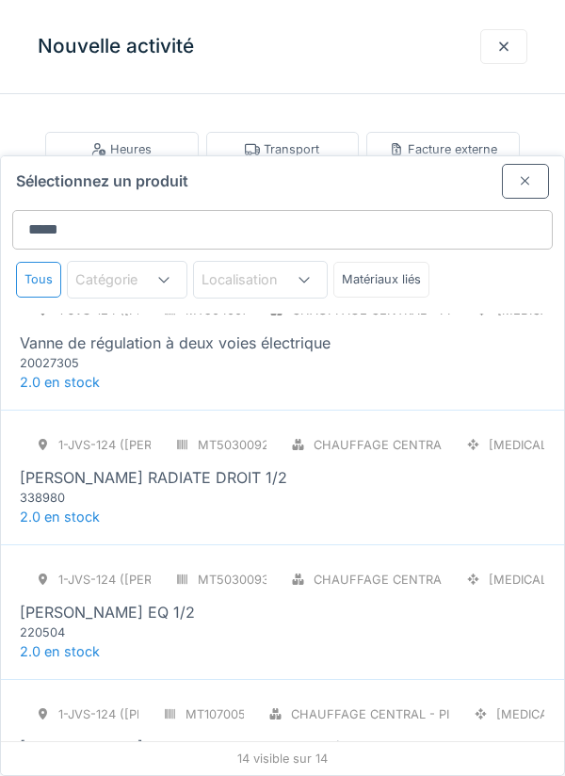
click at [378, 56] on div "Nouvelle activité" at bounding box center [282, 47] width 565 height 94
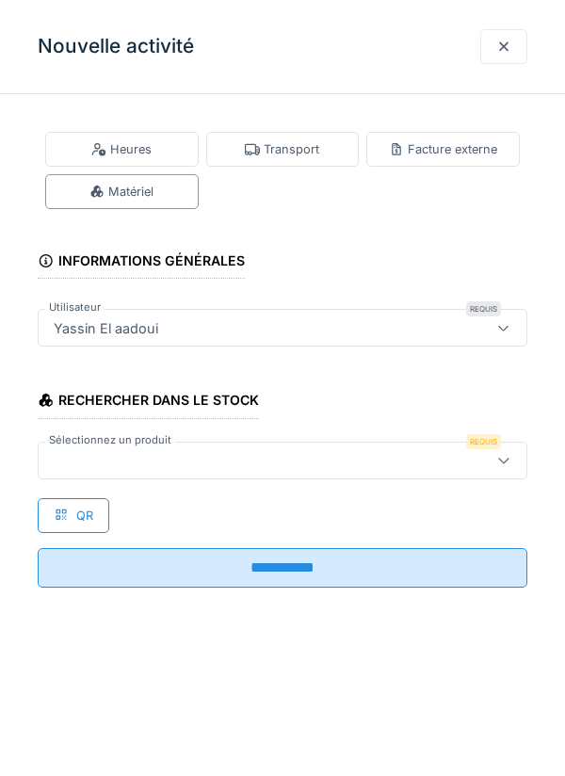
click at [378, 464] on div at bounding box center [251, 460] width 410 height 21
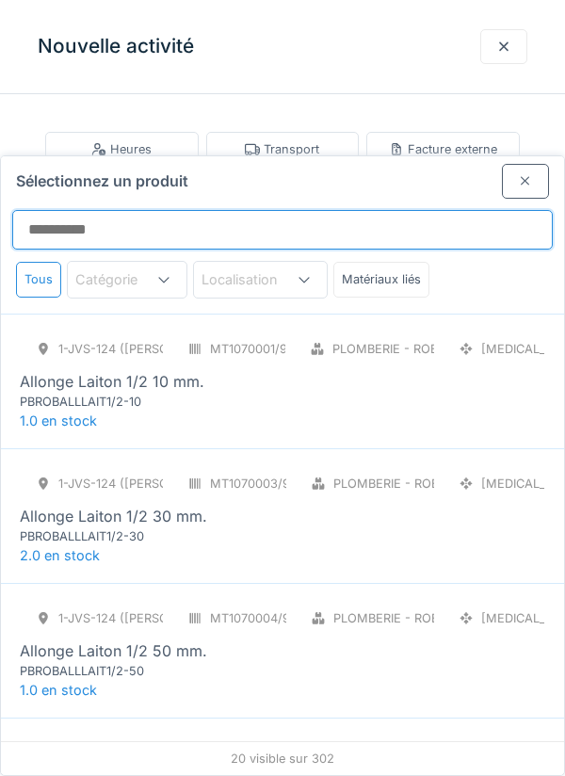
click at [340, 210] on input "Sélectionnez un produit" at bounding box center [282, 230] width 540 height 40
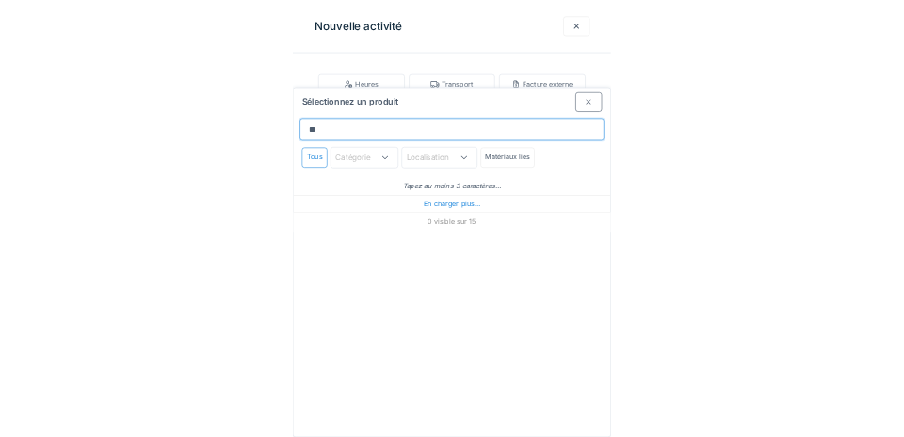
scroll to position [0, 0]
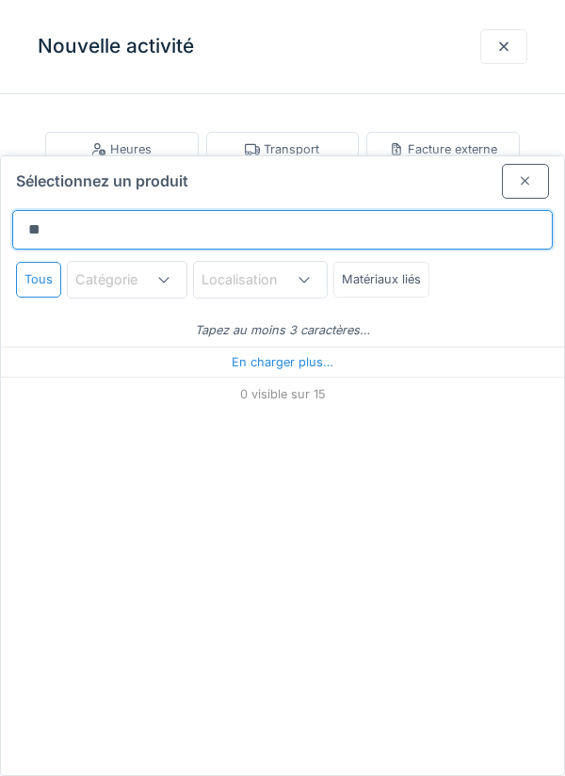
type input "*"
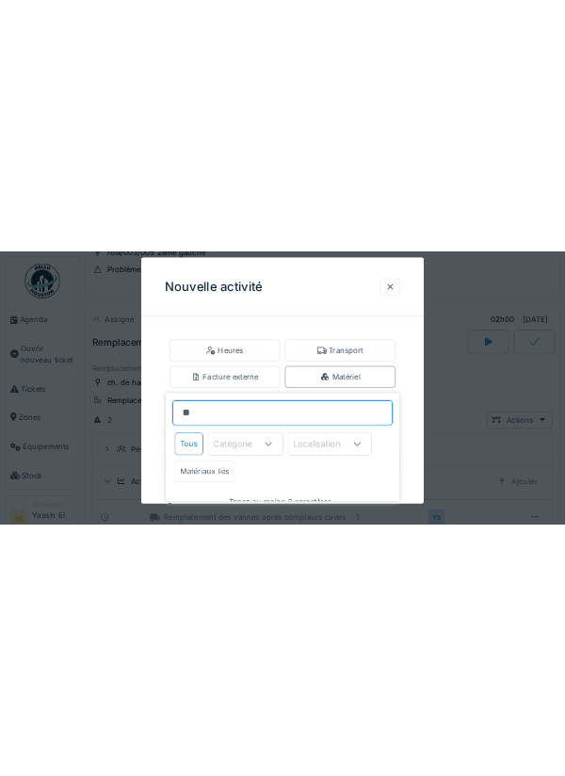
scroll to position [460, 0]
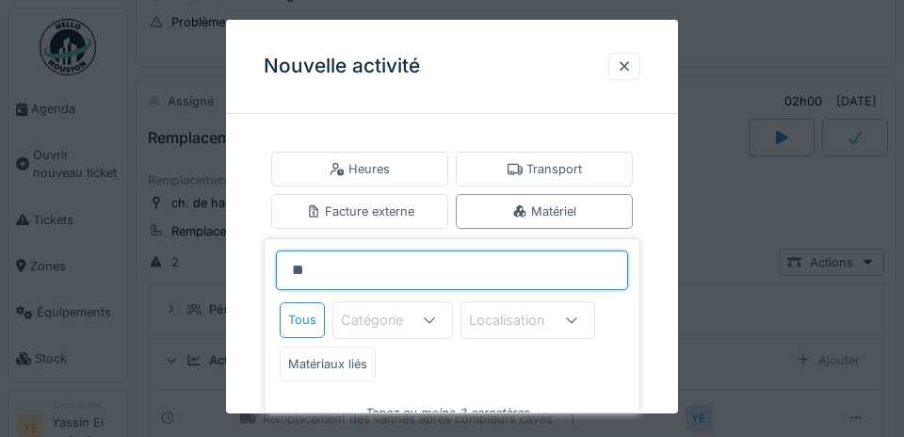
type input "**"
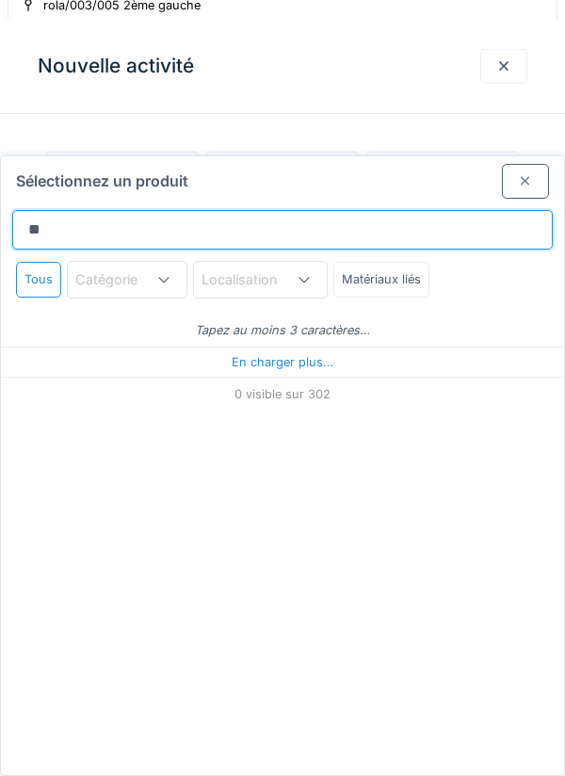
scroll to position [453, 0]
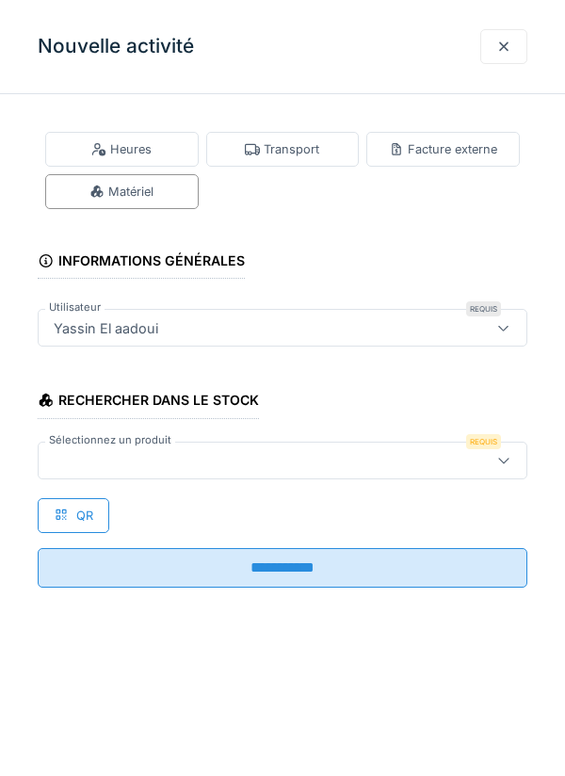
click at [504, 48] on div at bounding box center [503, 47] width 15 height 18
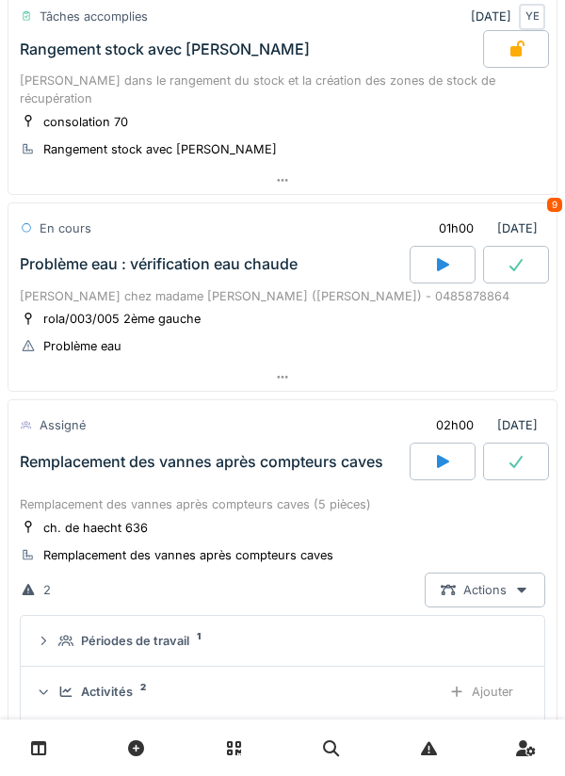
scroll to position [0, 0]
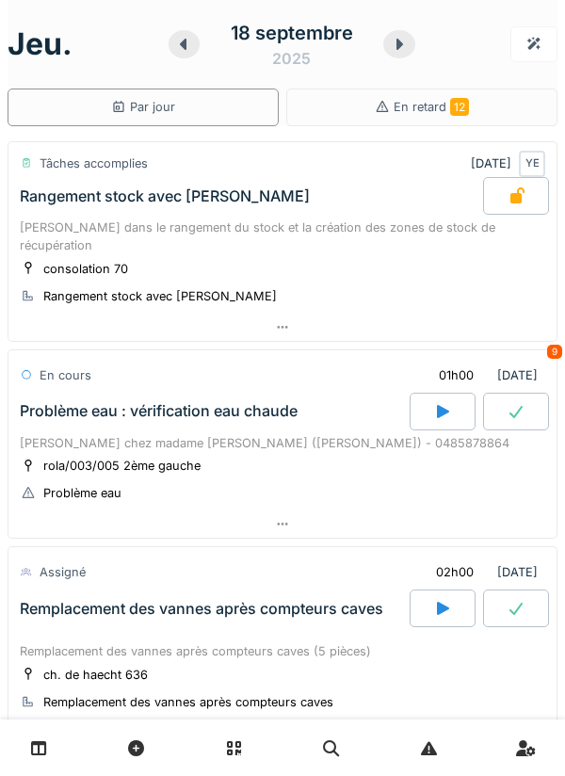
click at [395, 52] on div at bounding box center [399, 44] width 32 height 28
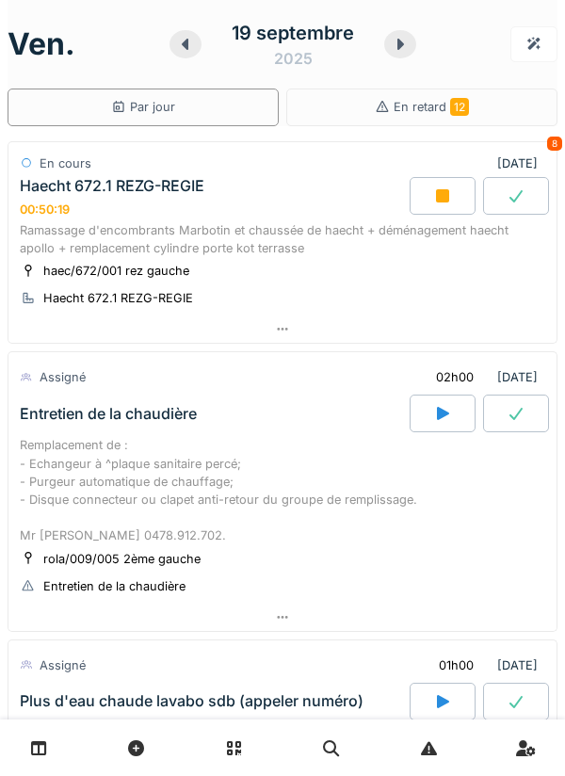
click at [190, 45] on icon at bounding box center [185, 44] width 19 height 15
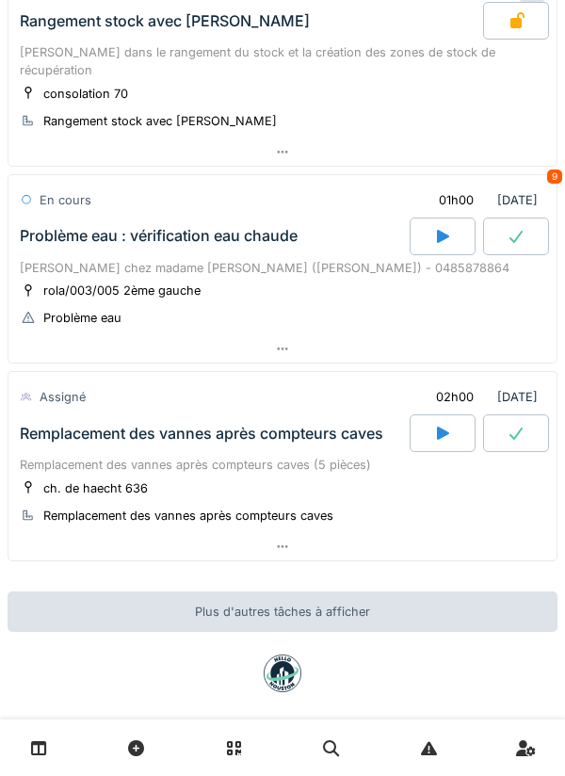
click at [382, 538] on div at bounding box center [282, 546] width 548 height 27
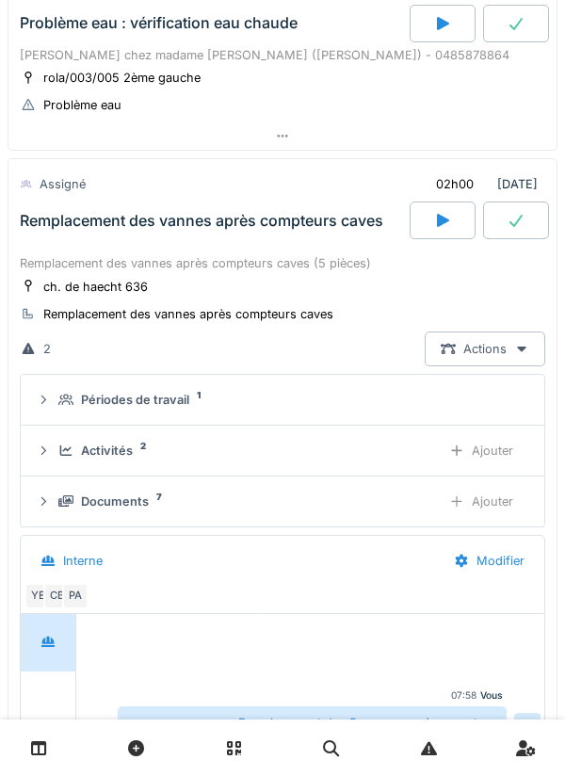
scroll to position [453, 0]
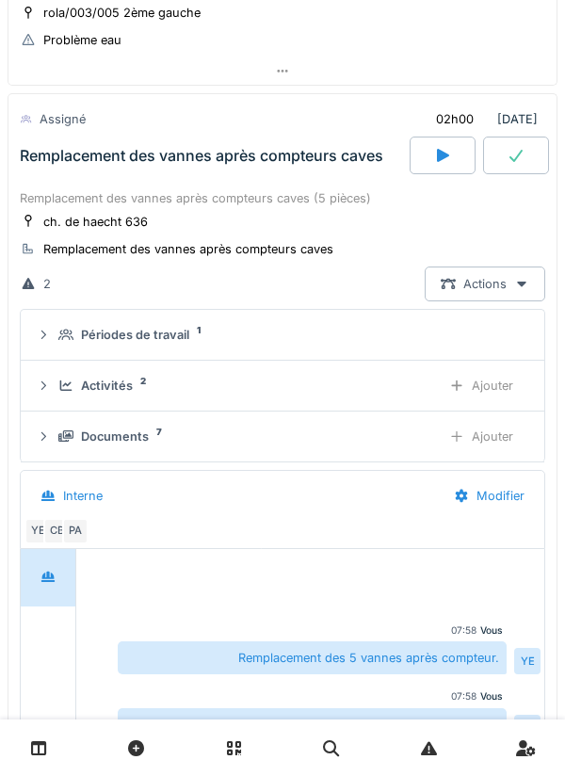
click at [389, 377] on div "Activités 2" at bounding box center [241, 386] width 367 height 18
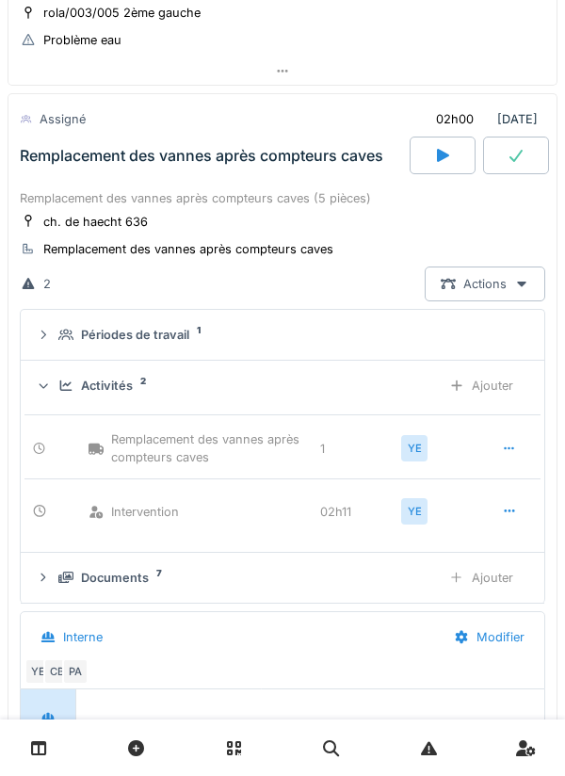
click at [476, 368] on div "Ajouter" at bounding box center [481, 385] width 96 height 35
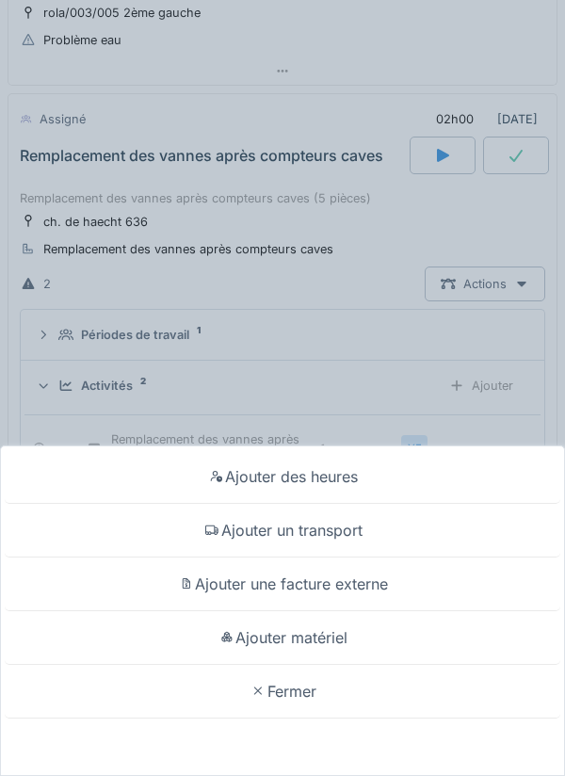
click at [409, 631] on div "Ajouter matériel" at bounding box center [282, 638] width 555 height 54
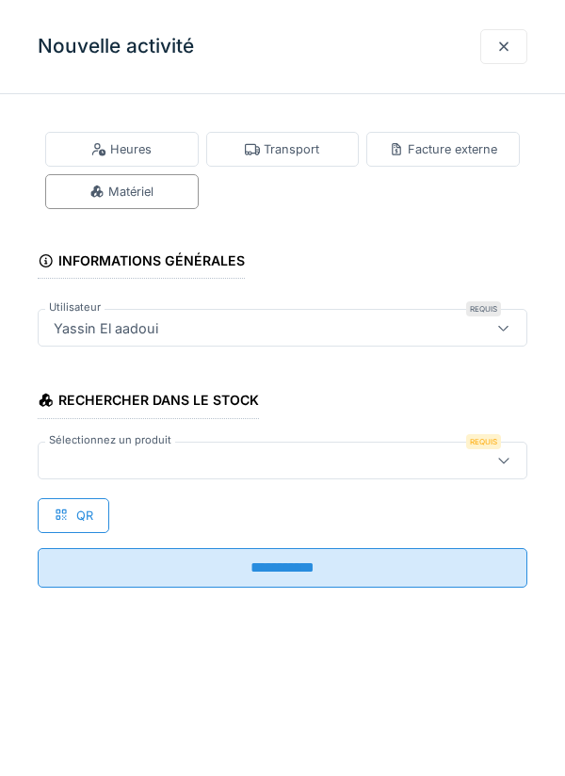
click at [358, 473] on div at bounding box center [283, 461] width 490 height 38
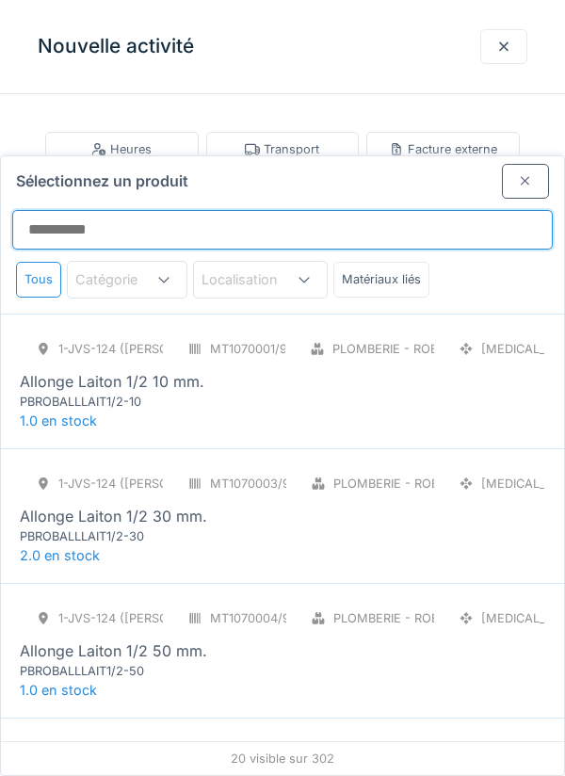
click at [423, 210] on input "Sélectionnez un produit" at bounding box center [282, 230] width 540 height 40
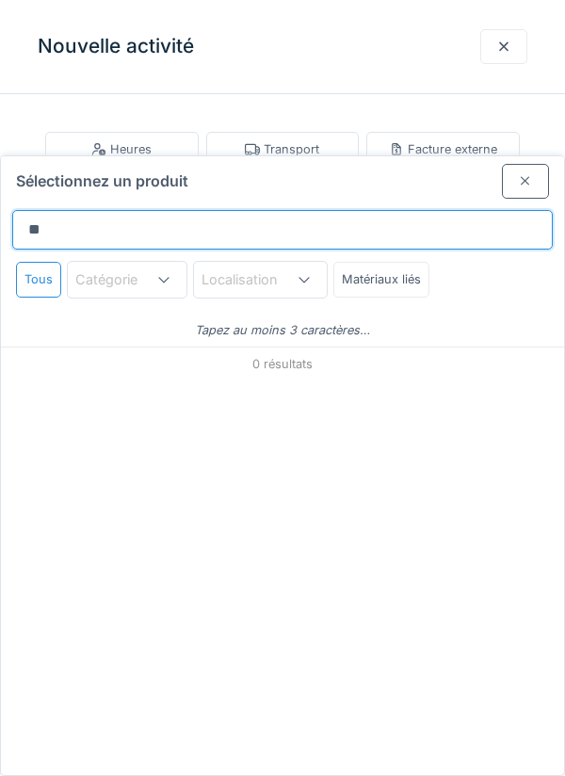
type input "*"
type input "*****"
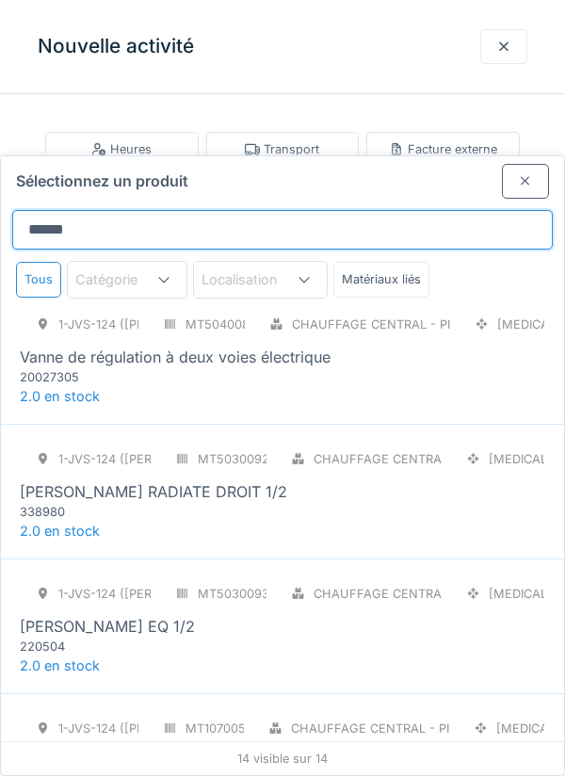
scroll to position [1385, 0]
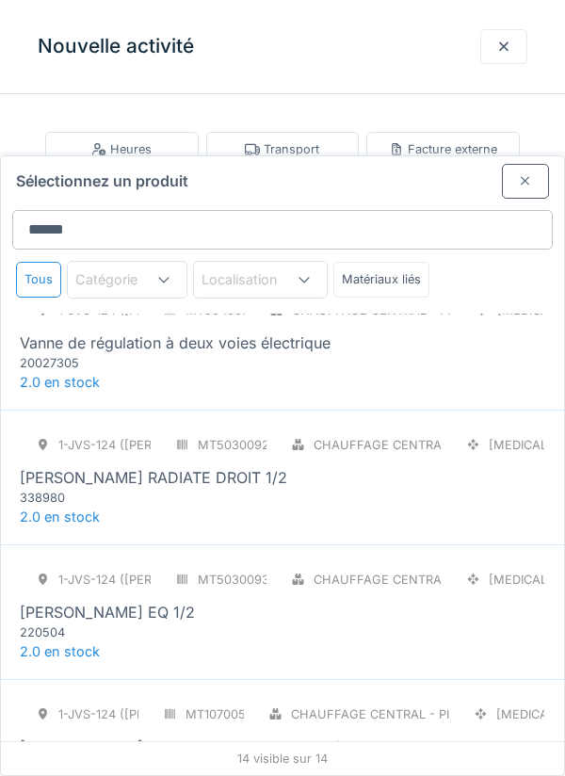
click at [506, 48] on div at bounding box center [503, 47] width 15 height 18
